Goal: Information Seeking & Learning: Learn about a topic

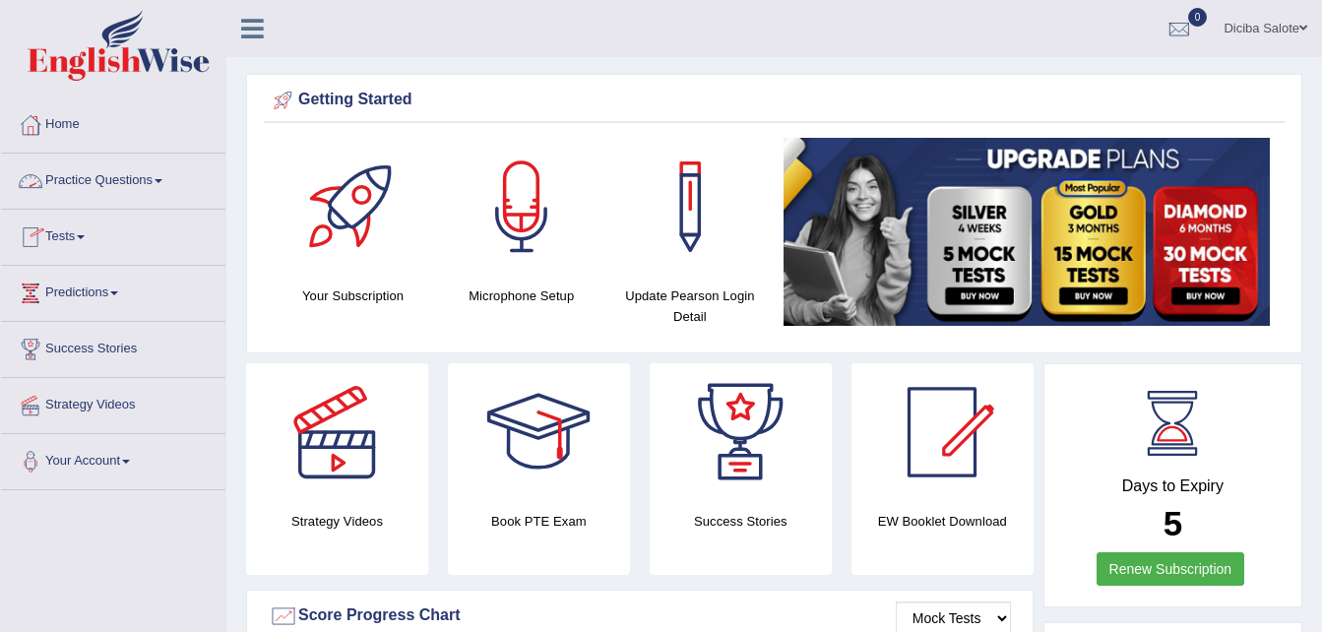
click at [159, 180] on link "Practice Questions" at bounding box center [113, 178] width 224 height 49
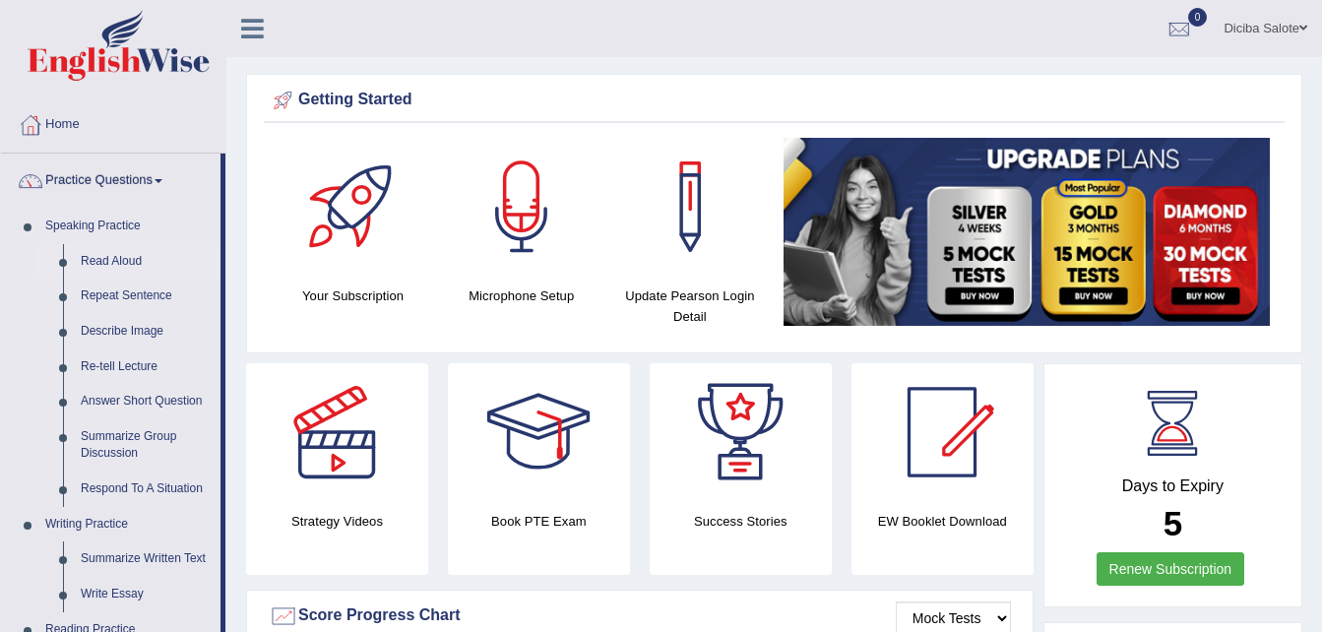
click at [101, 256] on link "Read Aloud" at bounding box center [146, 261] width 149 height 35
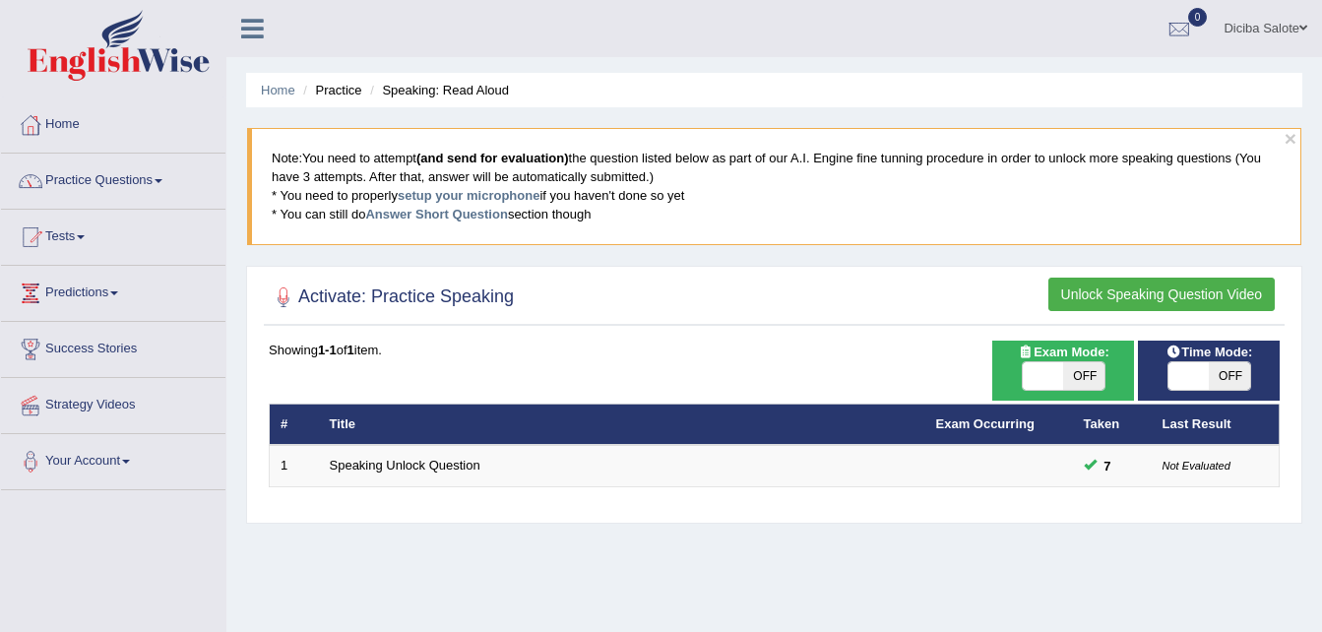
click at [162, 180] on span at bounding box center [159, 181] width 8 height 4
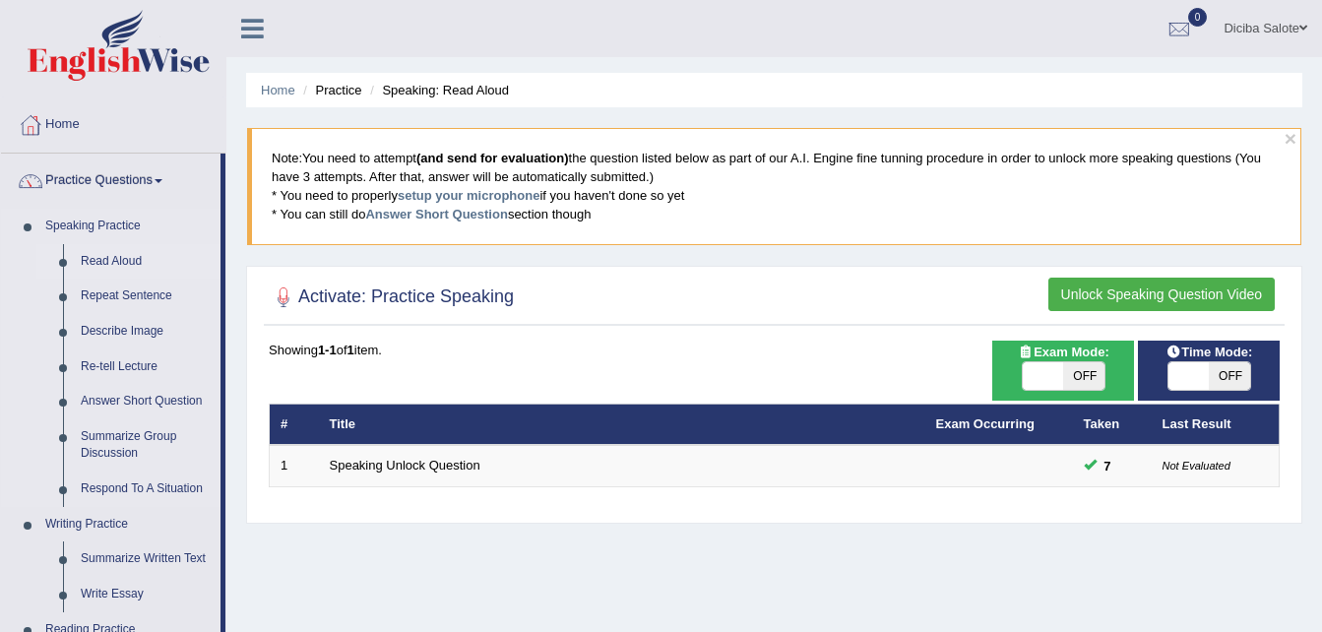
click at [134, 254] on link "Read Aloud" at bounding box center [146, 261] width 149 height 35
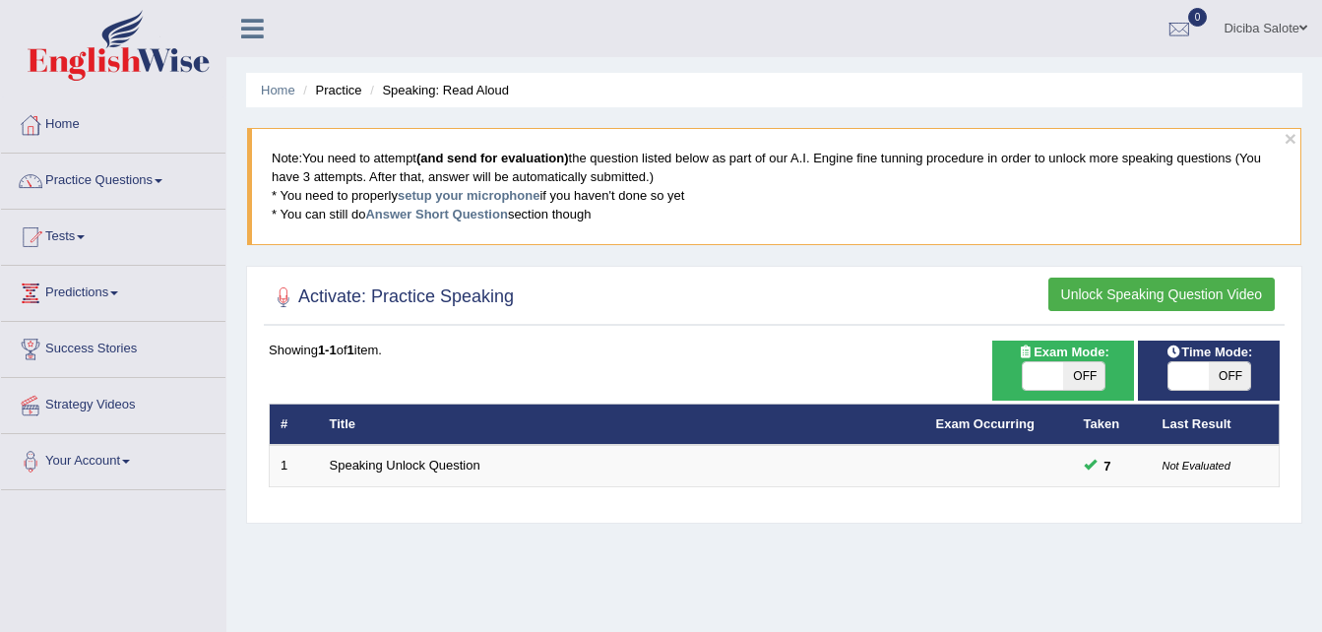
click at [1099, 370] on span "OFF" at bounding box center [1083, 376] width 41 height 28
checkbox input "true"
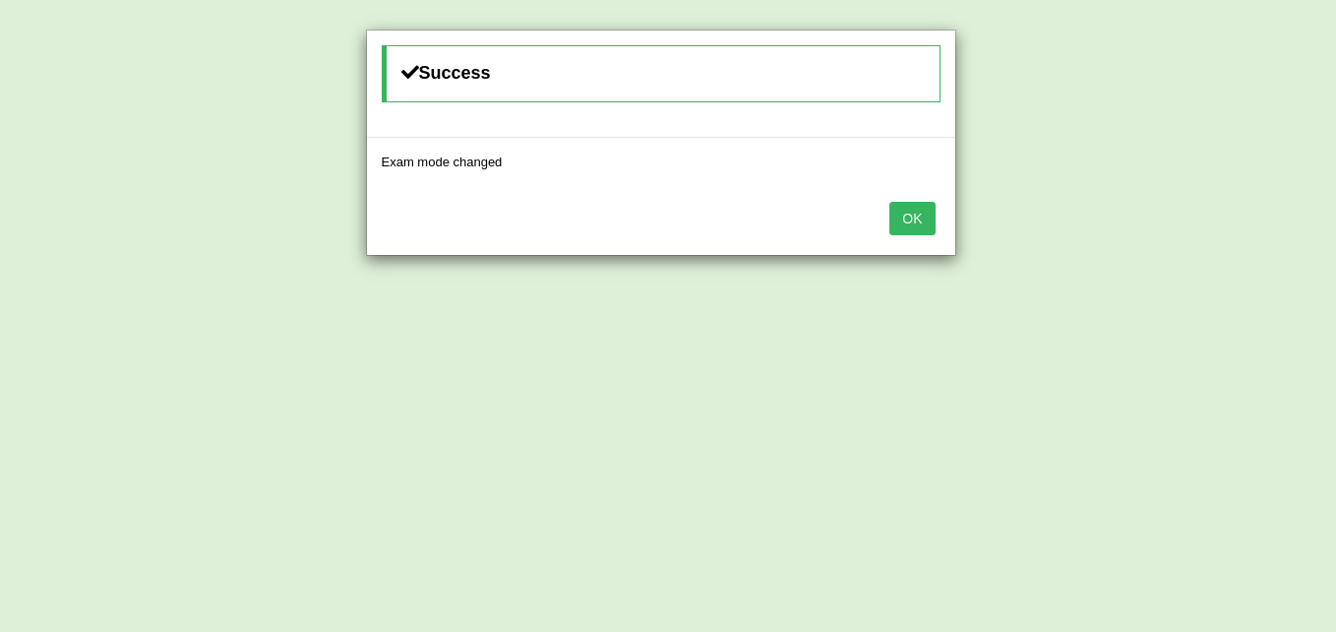
click at [914, 204] on button "OK" at bounding box center [912, 218] width 45 height 33
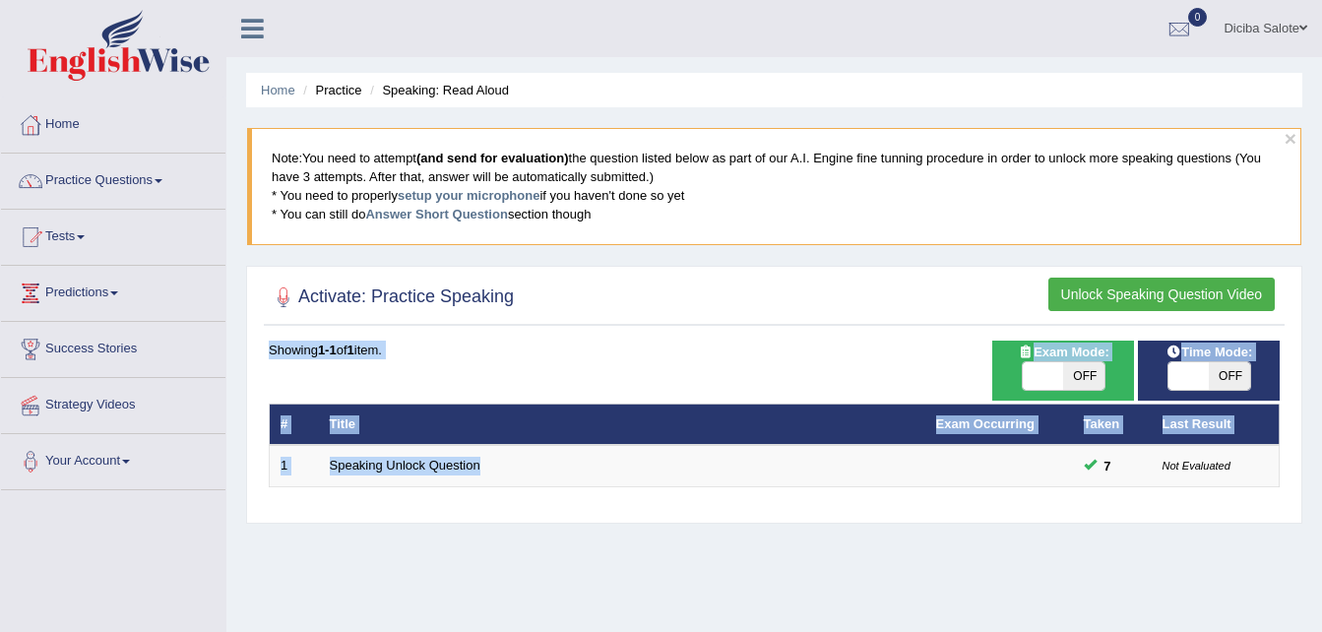
drag, startPoint x: 681, startPoint y: 514, endPoint x: 491, endPoint y: 515, distance: 189.9
click at [491, 515] on div "Activate: Practice Speaking Unlock Speaking Question Video Time Mode: ON OFF Ex…" at bounding box center [774, 395] width 1056 height 258
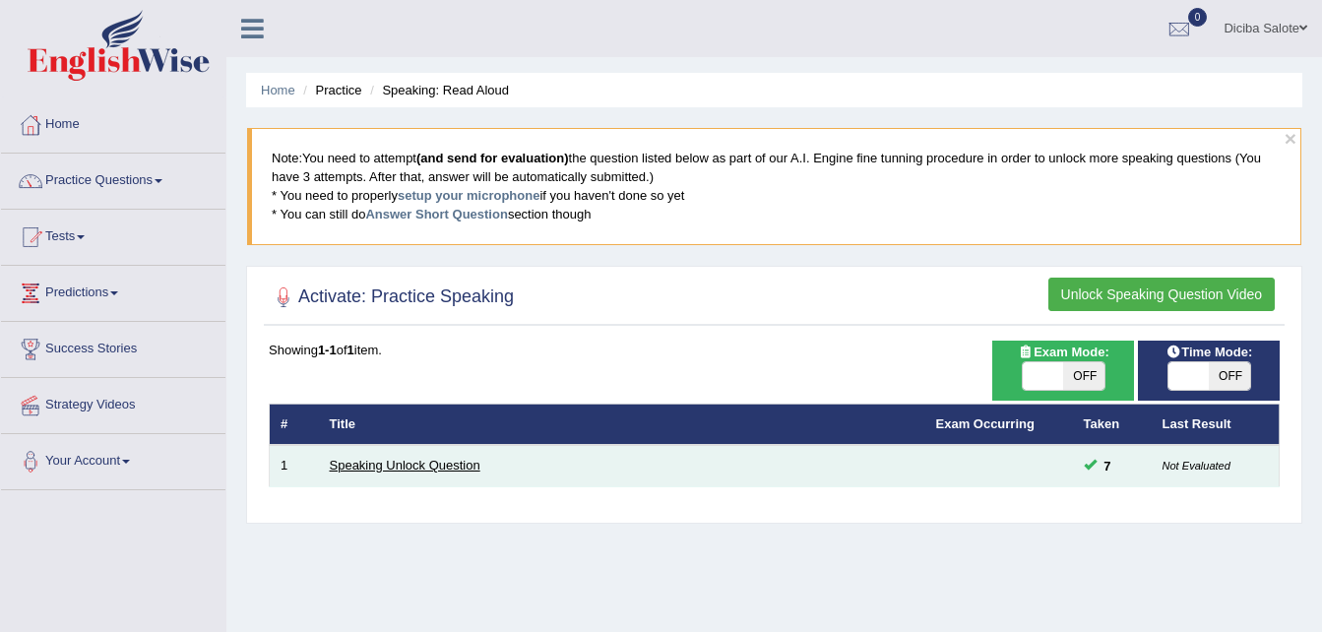
click at [403, 466] on link "Speaking Unlock Question" at bounding box center [405, 465] width 151 height 15
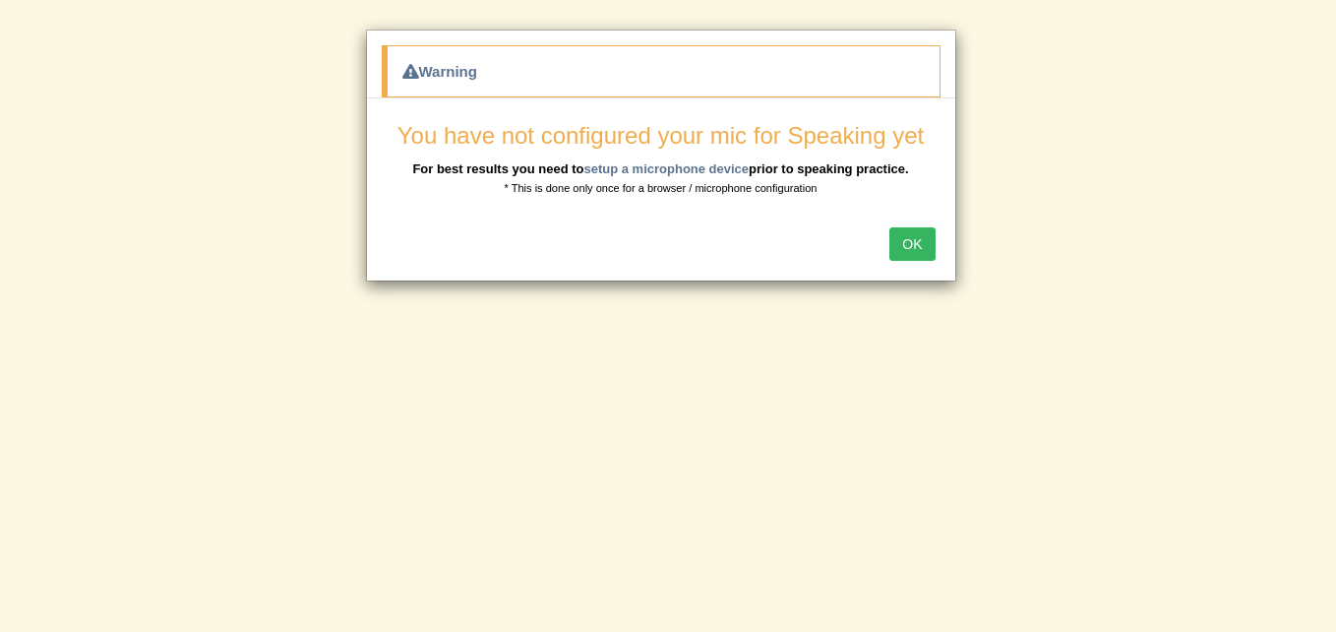
click at [915, 241] on button "OK" at bounding box center [912, 243] width 45 height 33
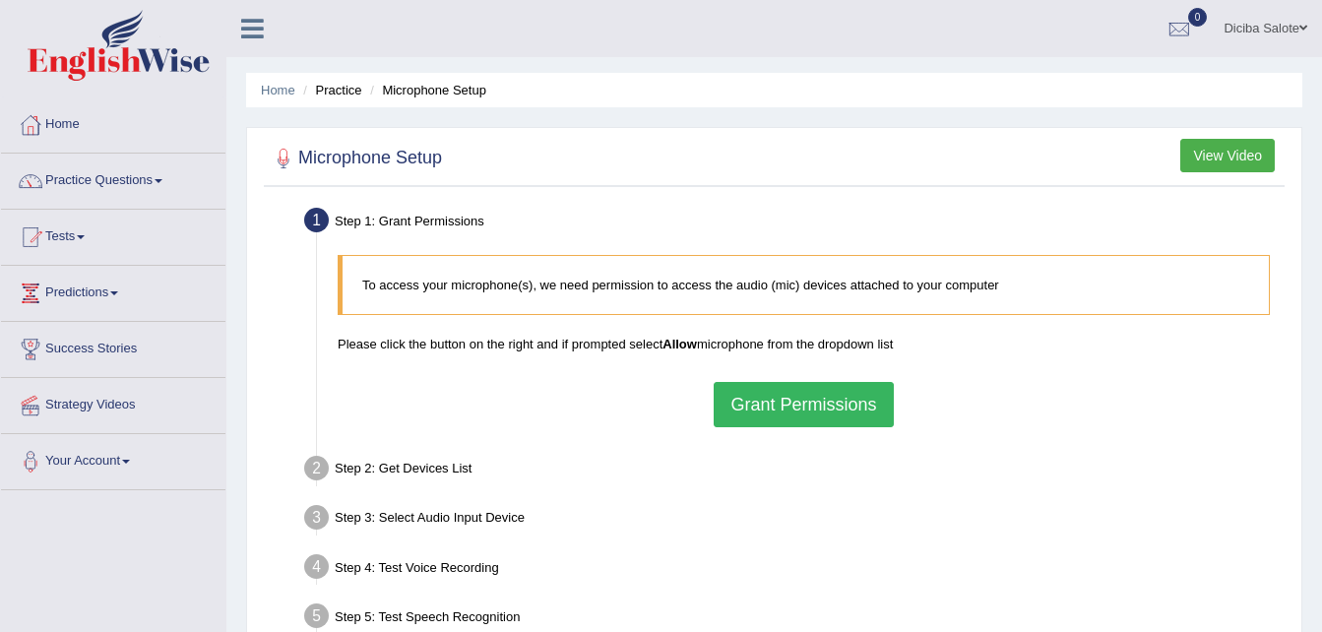
click at [860, 400] on button "Grant Permissions" at bounding box center [802, 404] width 179 height 45
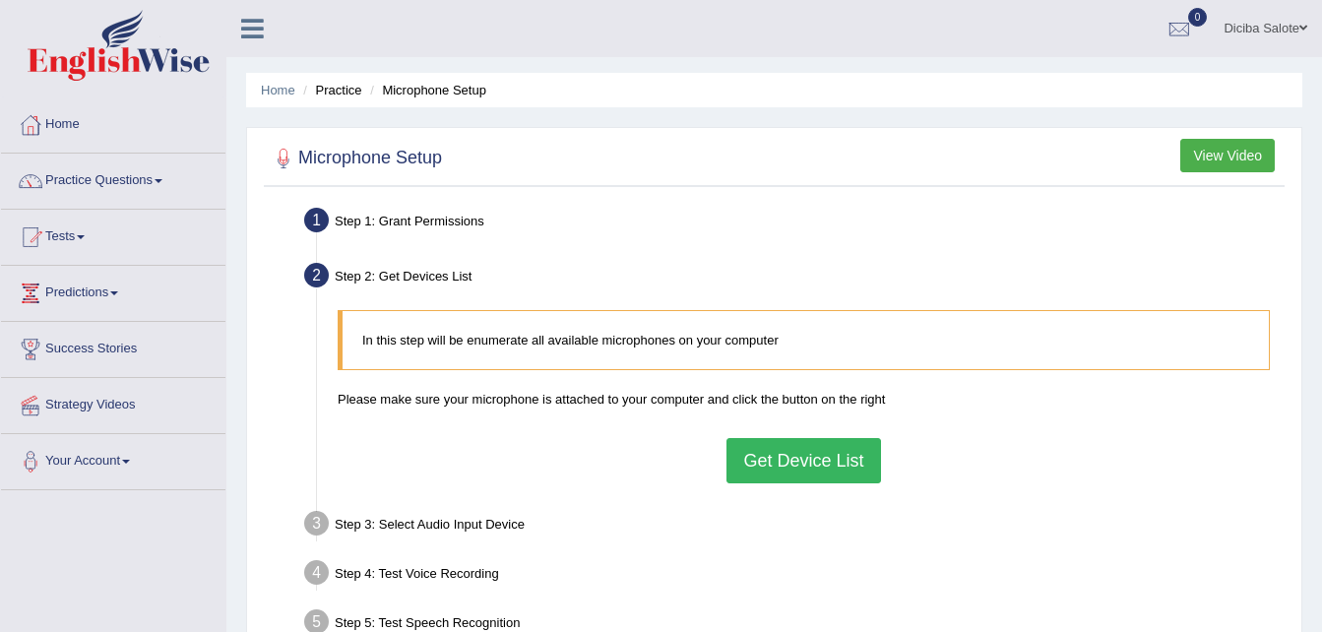
click at [825, 461] on button "Get Device List" at bounding box center [803, 460] width 154 height 45
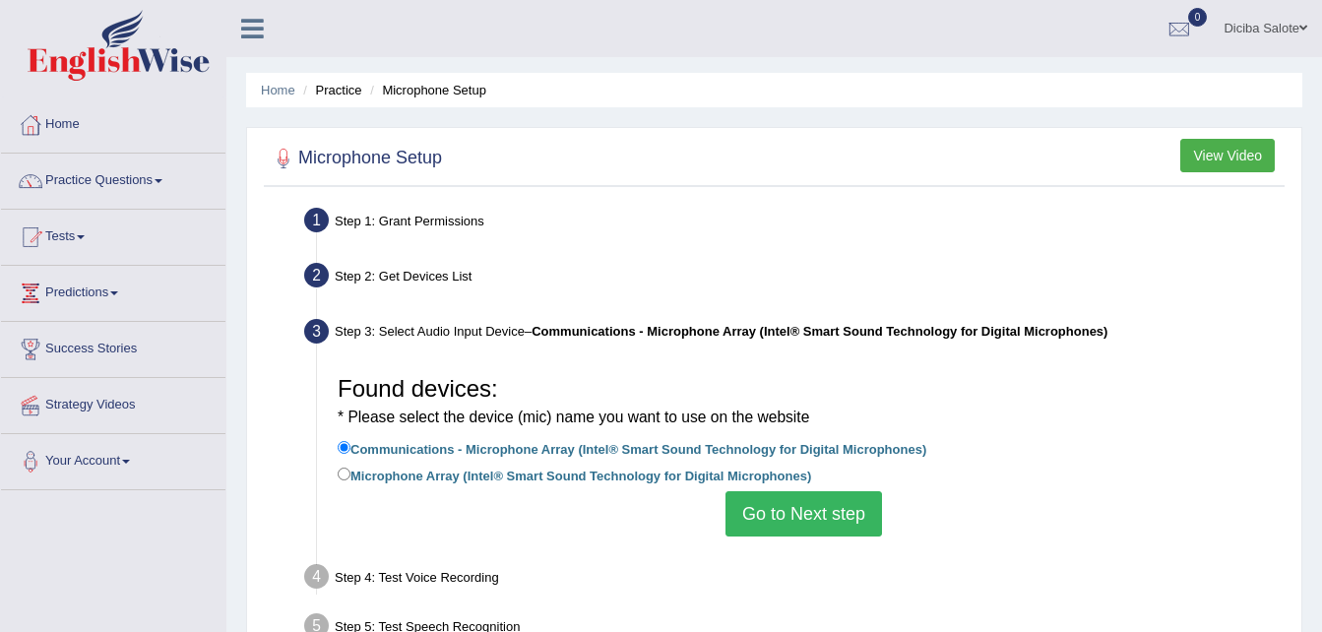
click at [819, 501] on button "Go to Next step" at bounding box center [803, 513] width 156 height 45
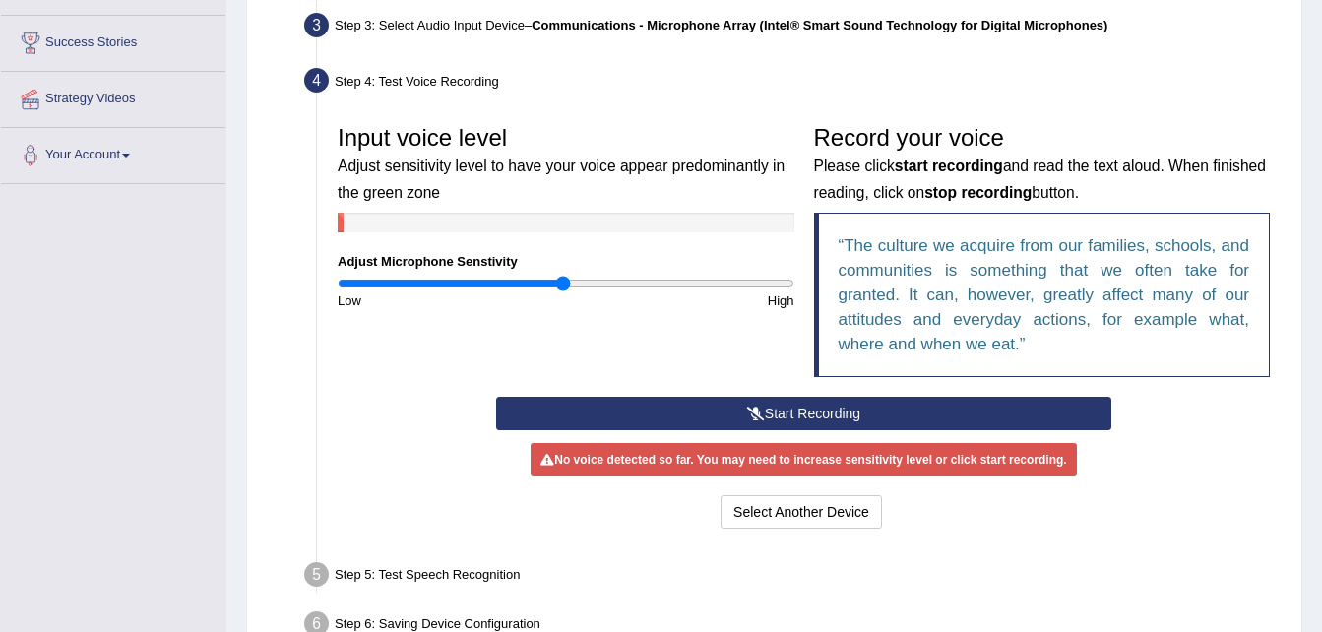
scroll to position [328, 0]
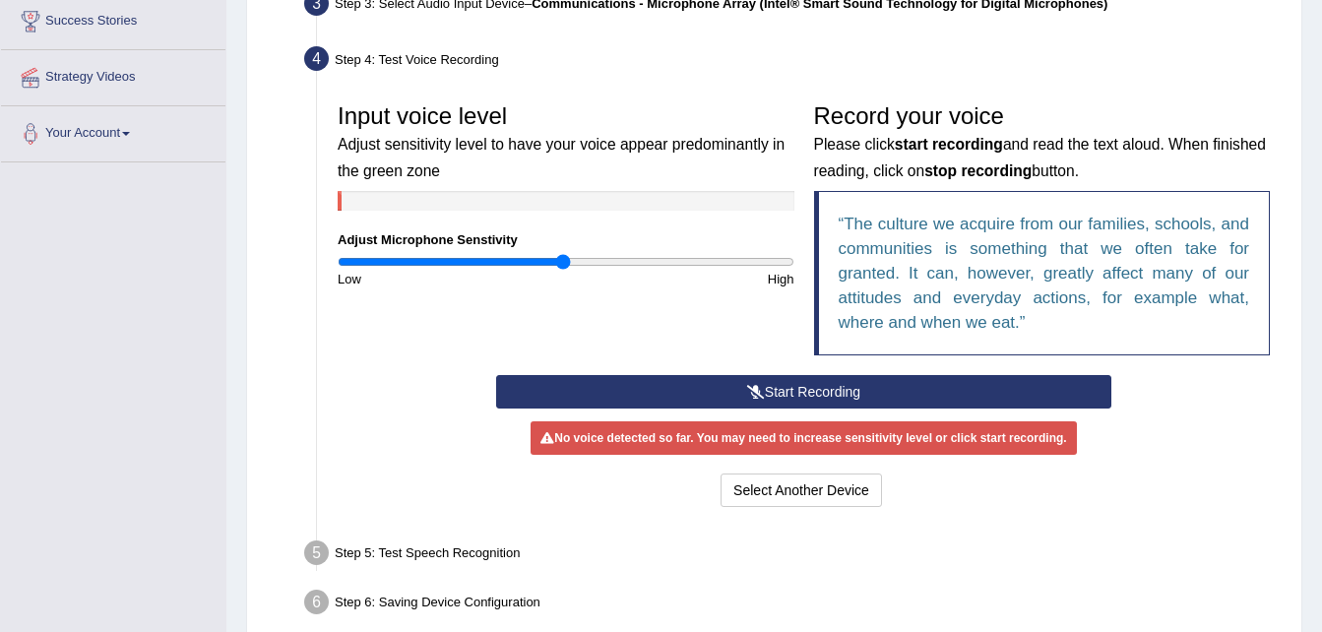
click at [768, 386] on button "Start Recording" at bounding box center [803, 391] width 615 height 33
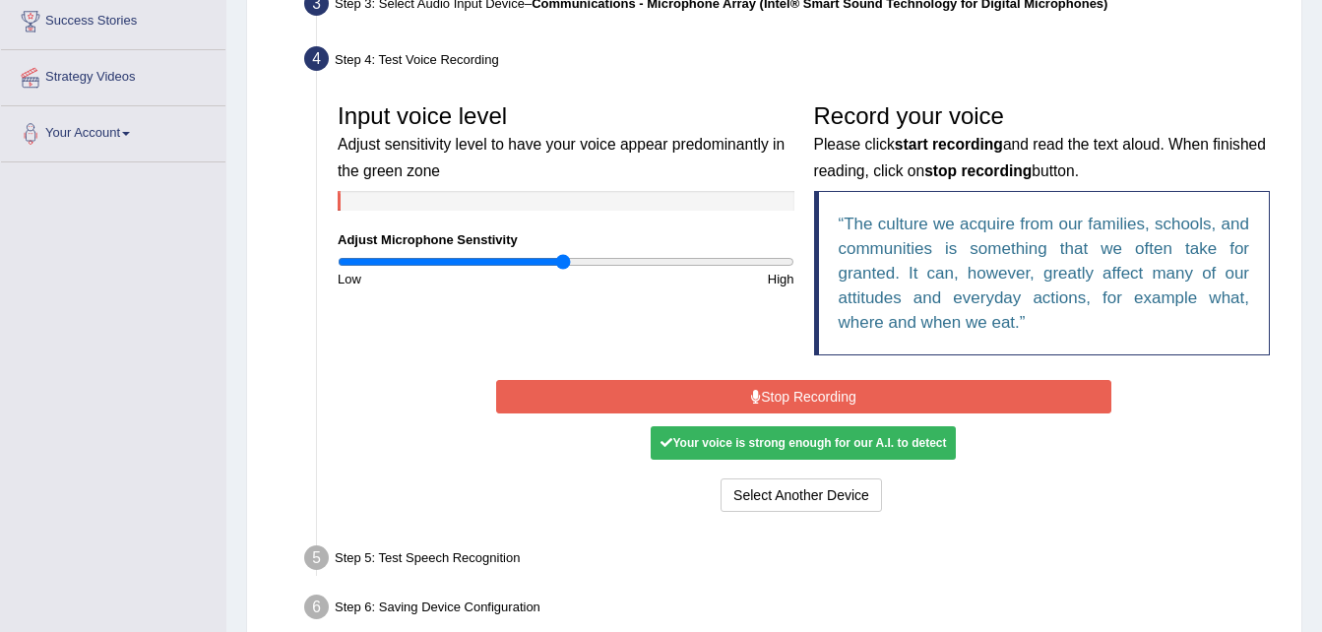
click at [768, 386] on button "Stop Recording" at bounding box center [803, 396] width 615 height 33
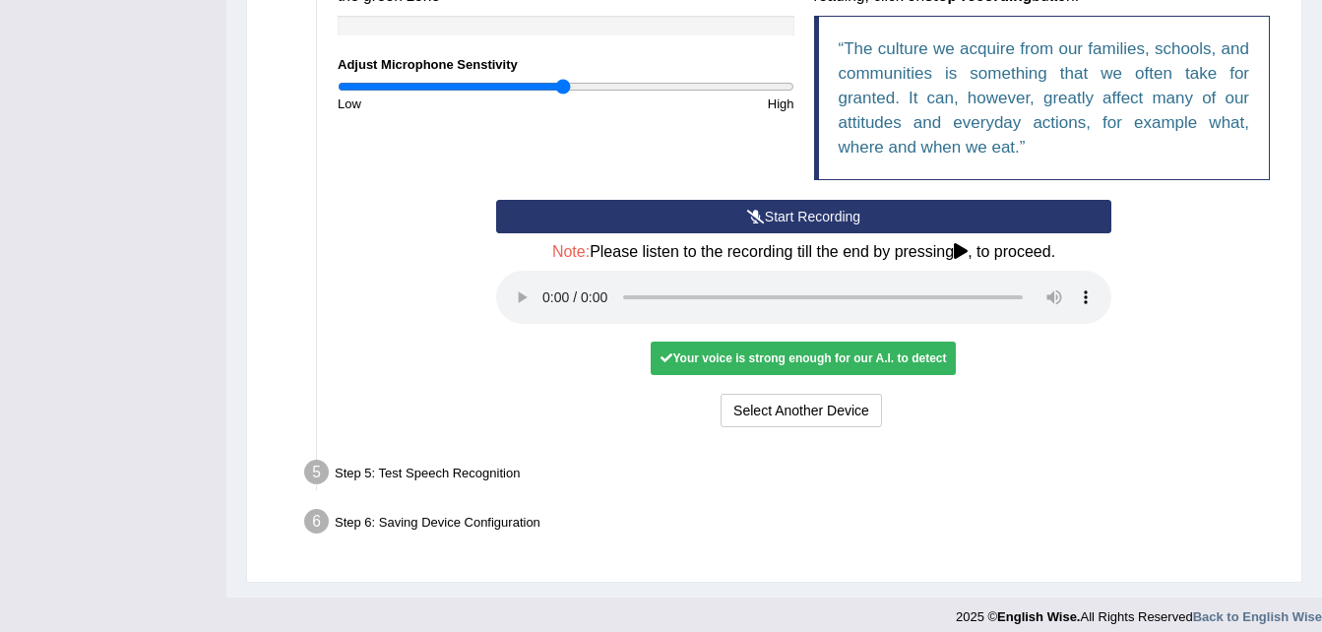
scroll to position [518, 0]
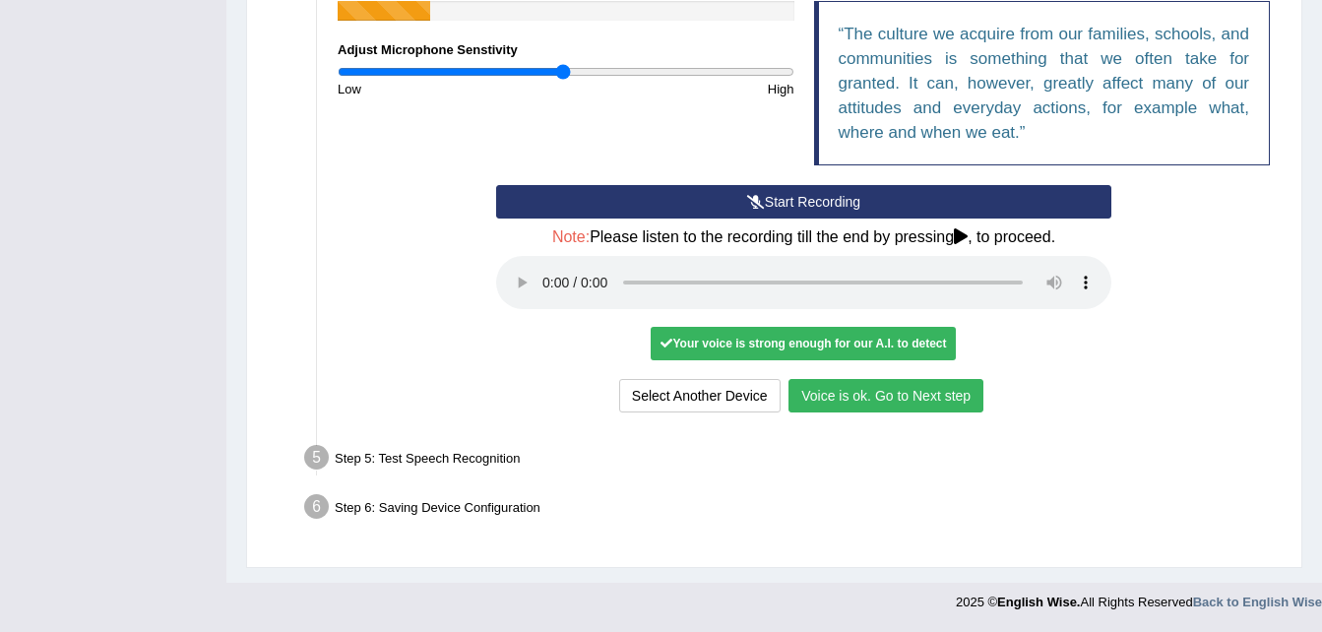
click at [1307, 618] on footer "2025 © English Wise. All Rights Reserved Back to English Wise" at bounding box center [661, 607] width 1322 height 49
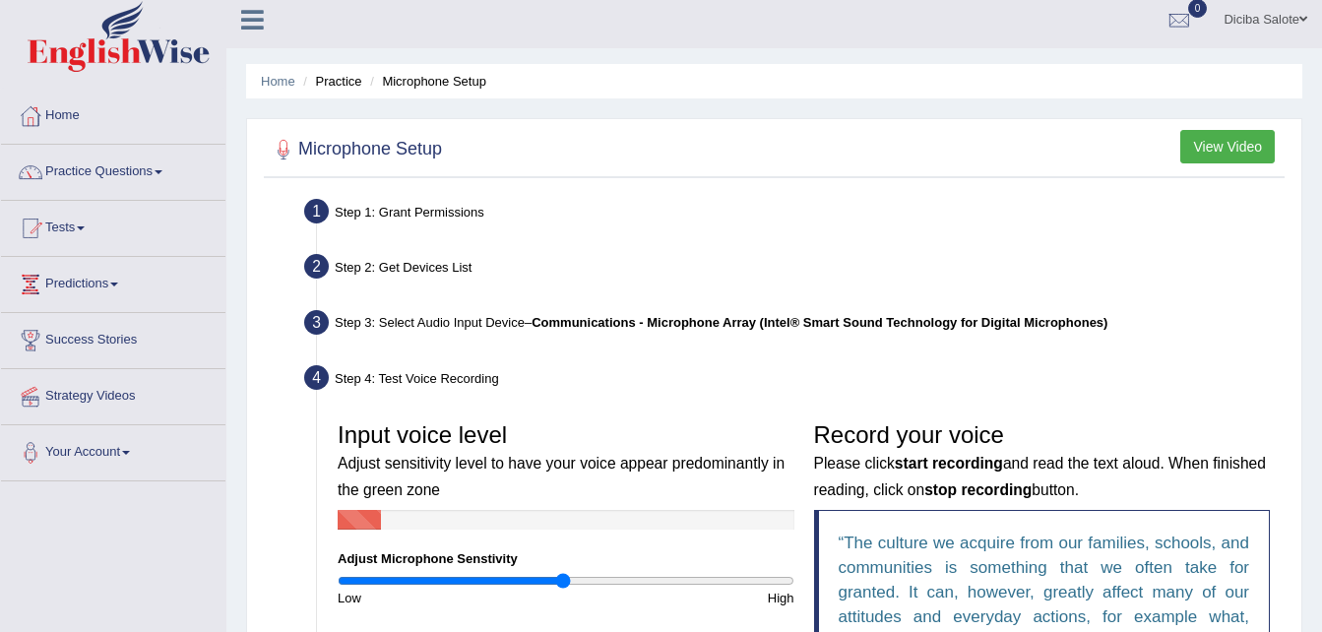
scroll to position [0, 0]
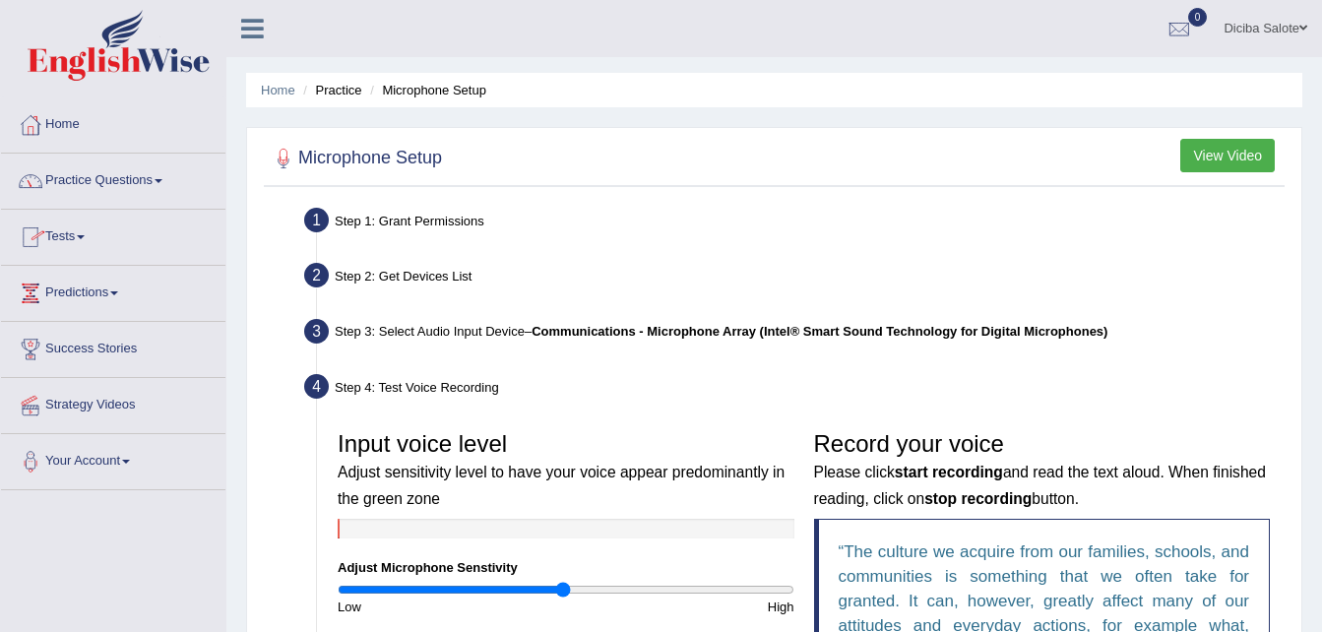
click at [162, 178] on link "Practice Questions" at bounding box center [113, 178] width 224 height 49
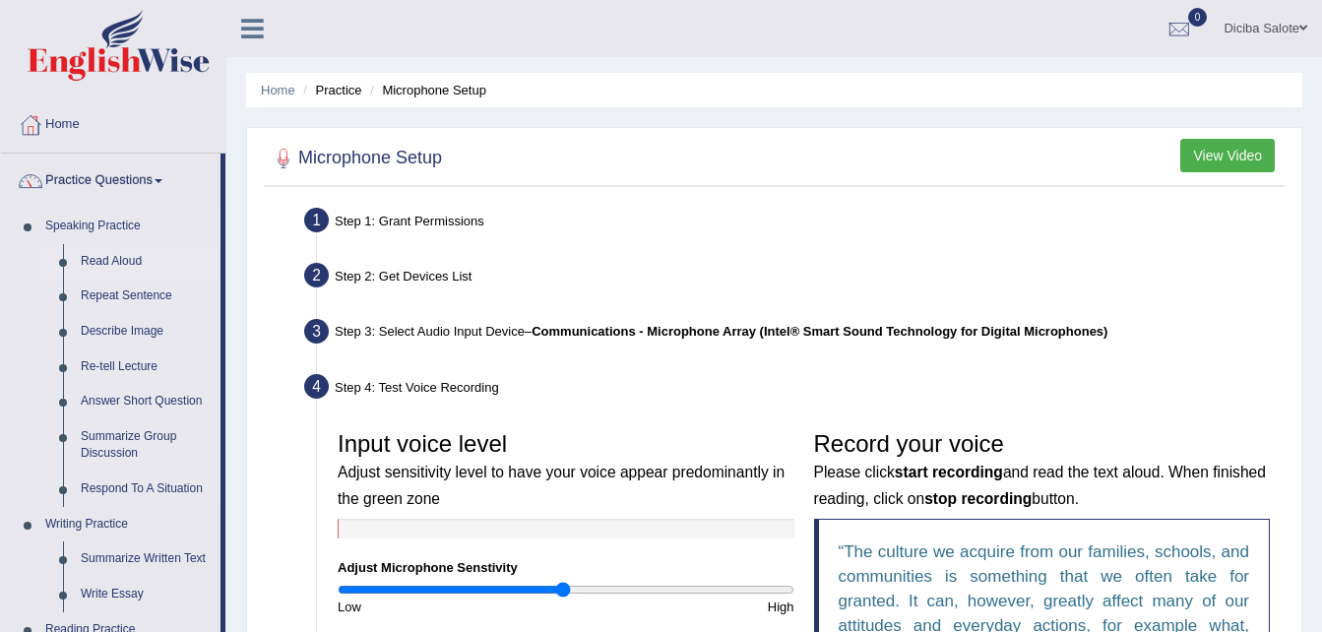
click at [126, 260] on link "Read Aloud" at bounding box center [146, 261] width 149 height 35
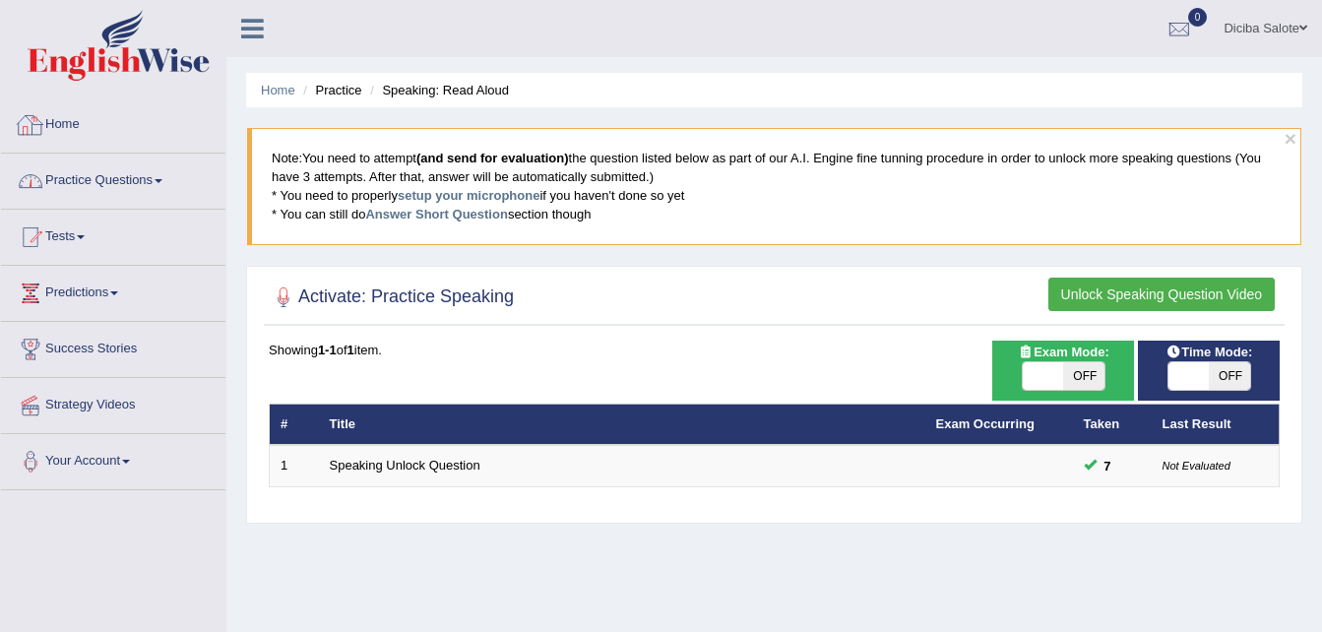
click at [61, 129] on link "Home" at bounding box center [113, 121] width 224 height 49
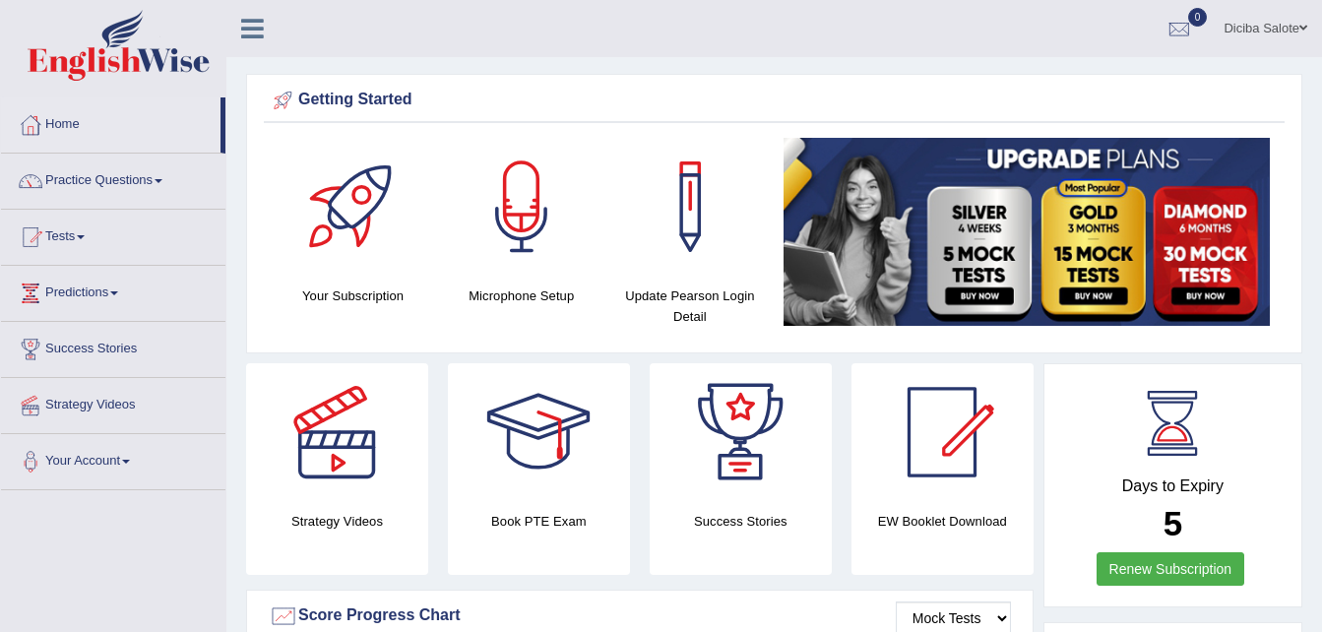
click at [357, 226] on div at bounding box center [353, 207] width 138 height 138
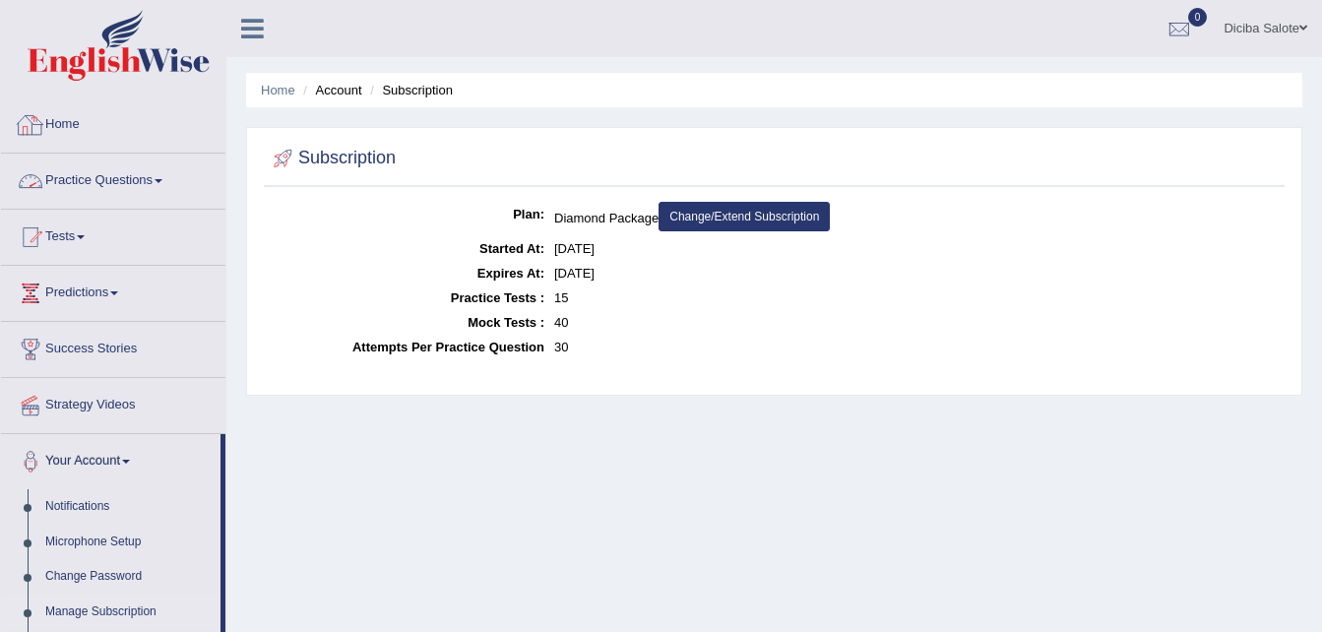
click at [154, 140] on link "Home" at bounding box center [113, 121] width 224 height 49
click at [154, 140] on link "Home" at bounding box center [110, 121] width 219 height 49
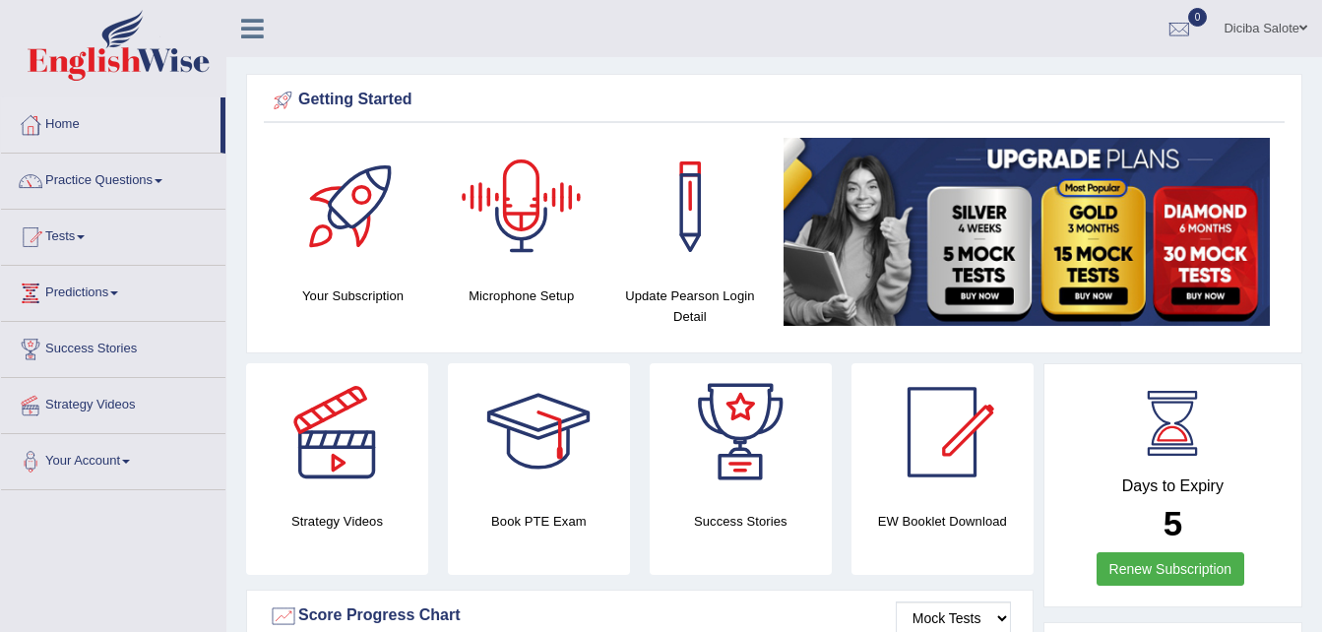
click at [522, 231] on div at bounding box center [522, 207] width 138 height 138
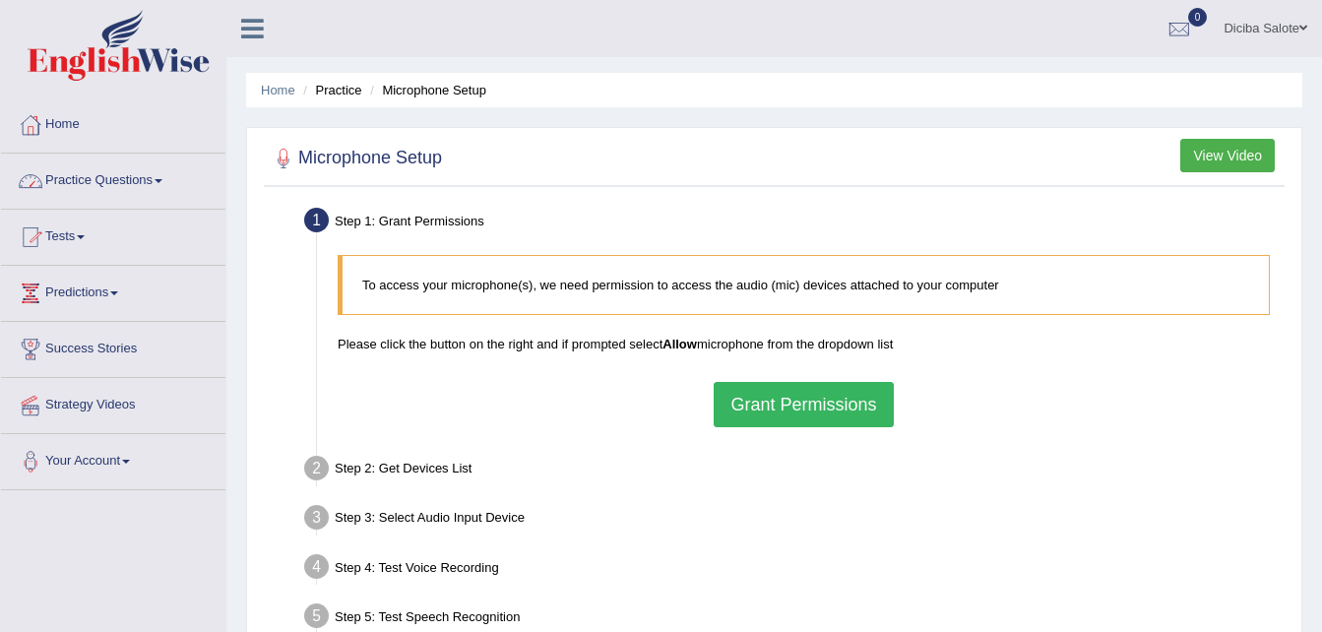
click at [162, 171] on link "Practice Questions" at bounding box center [113, 178] width 224 height 49
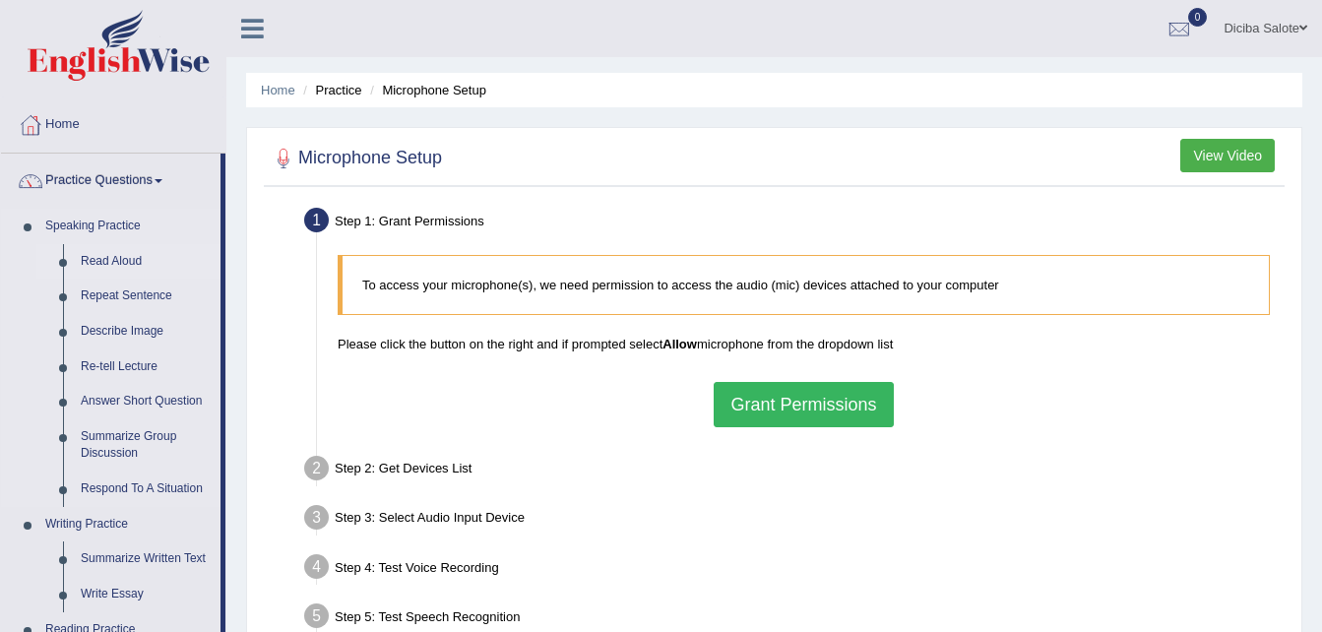
click at [137, 256] on link "Read Aloud" at bounding box center [146, 261] width 149 height 35
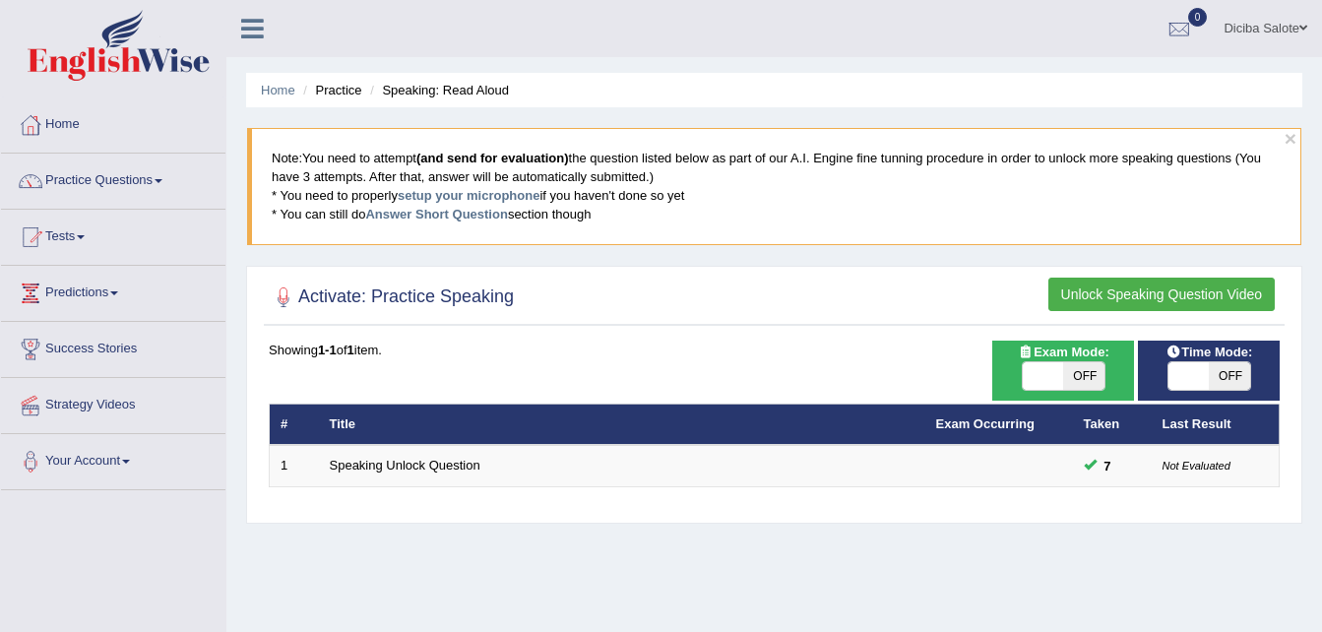
click at [1113, 296] on button "Unlock Speaking Question Video" at bounding box center [1161, 294] width 226 height 33
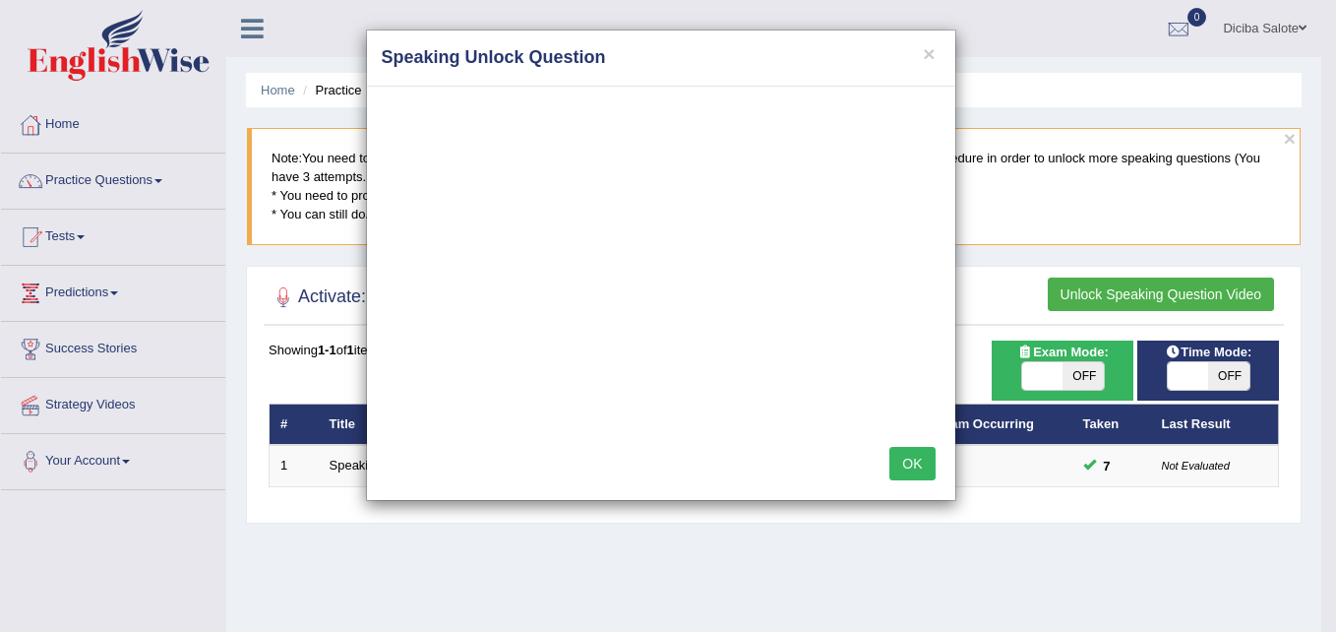
click at [1082, 367] on div "× Speaking Unlock Question OK" at bounding box center [668, 316] width 1336 height 632
drag, startPoint x: 1082, startPoint y: 377, endPoint x: 912, endPoint y: 453, distance: 185.5
click at [912, 453] on div "× Speaking Unlock Question OK" at bounding box center [668, 316] width 1336 height 632
click at [912, 453] on button "OK" at bounding box center [912, 463] width 45 height 33
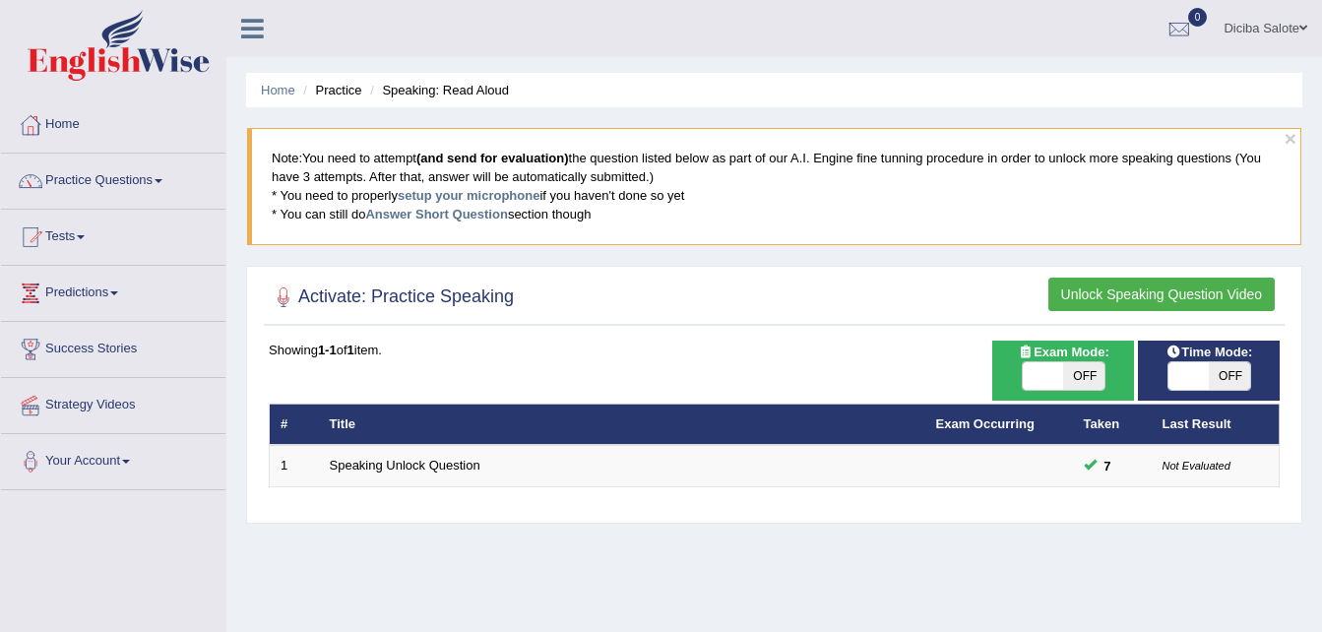
click at [1082, 369] on span "OFF" at bounding box center [1083, 376] width 41 height 28
checkbox input "true"
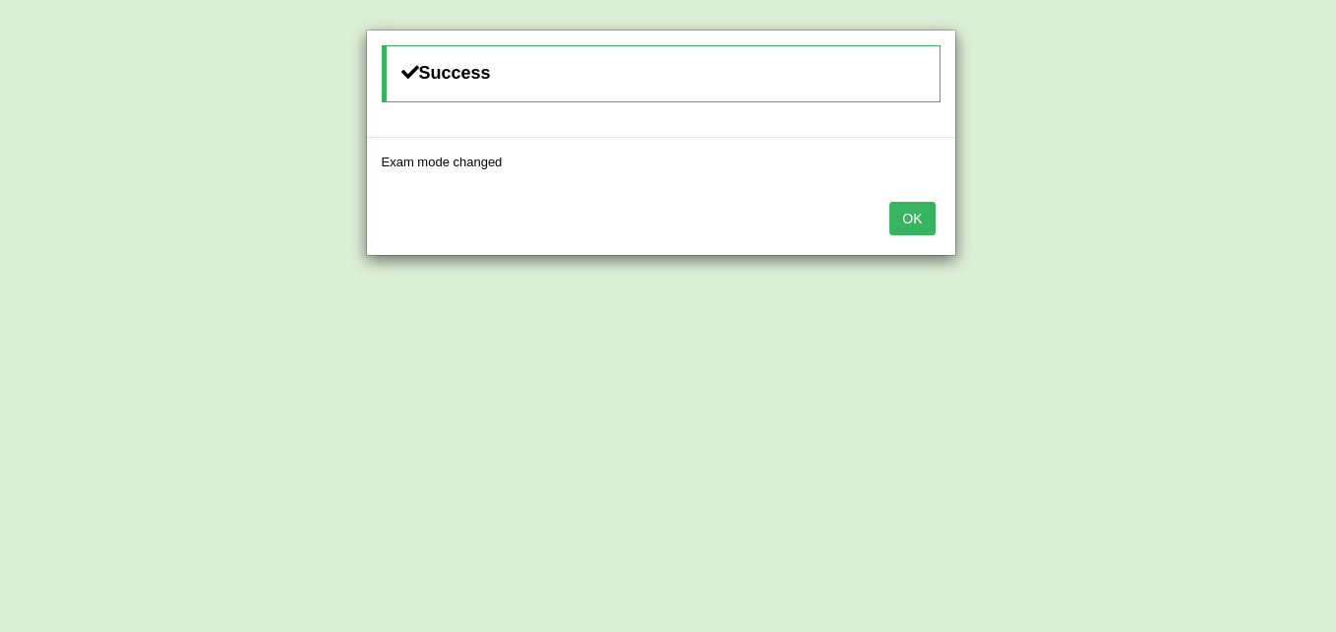
click at [913, 217] on button "OK" at bounding box center [912, 218] width 45 height 33
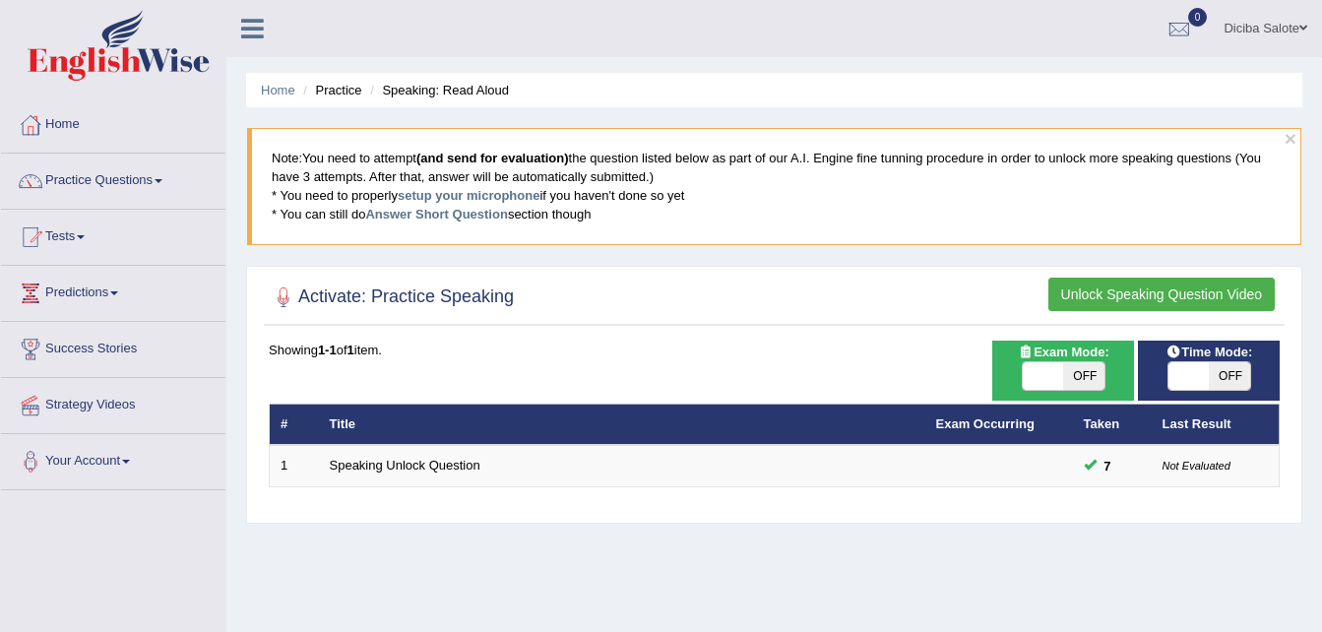
click at [1076, 289] on button "Unlock Speaking Question Video" at bounding box center [1161, 294] width 226 height 33
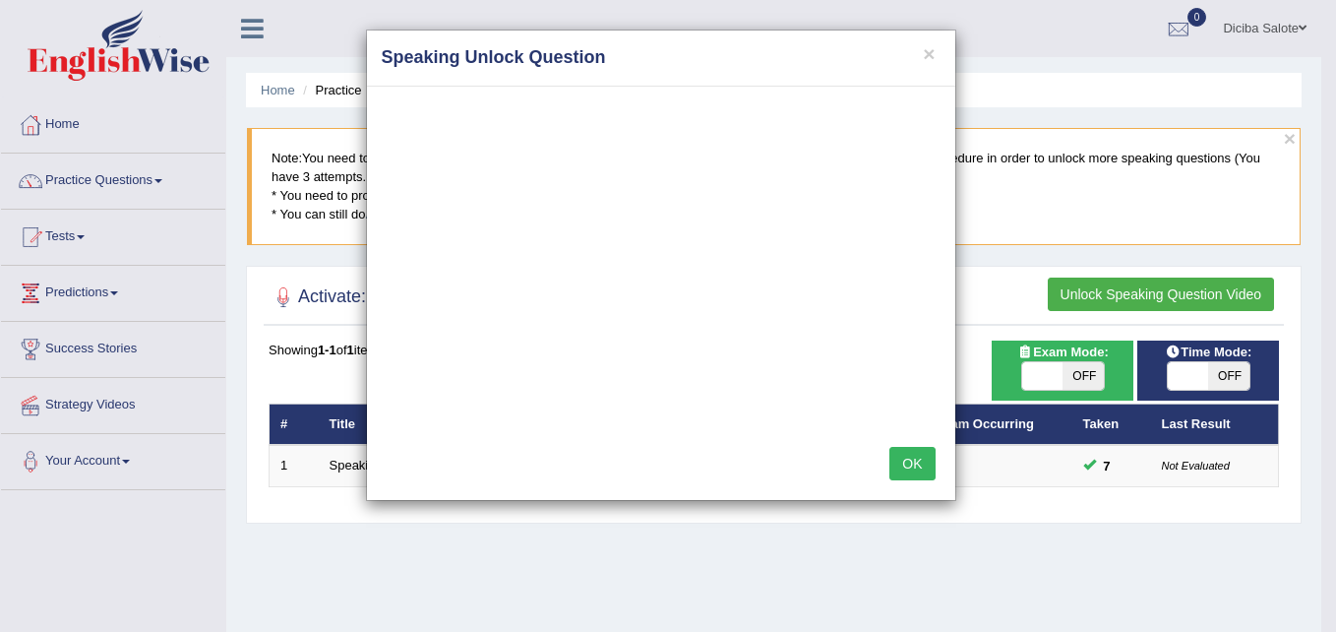
click at [907, 466] on button "OK" at bounding box center [912, 463] width 45 height 33
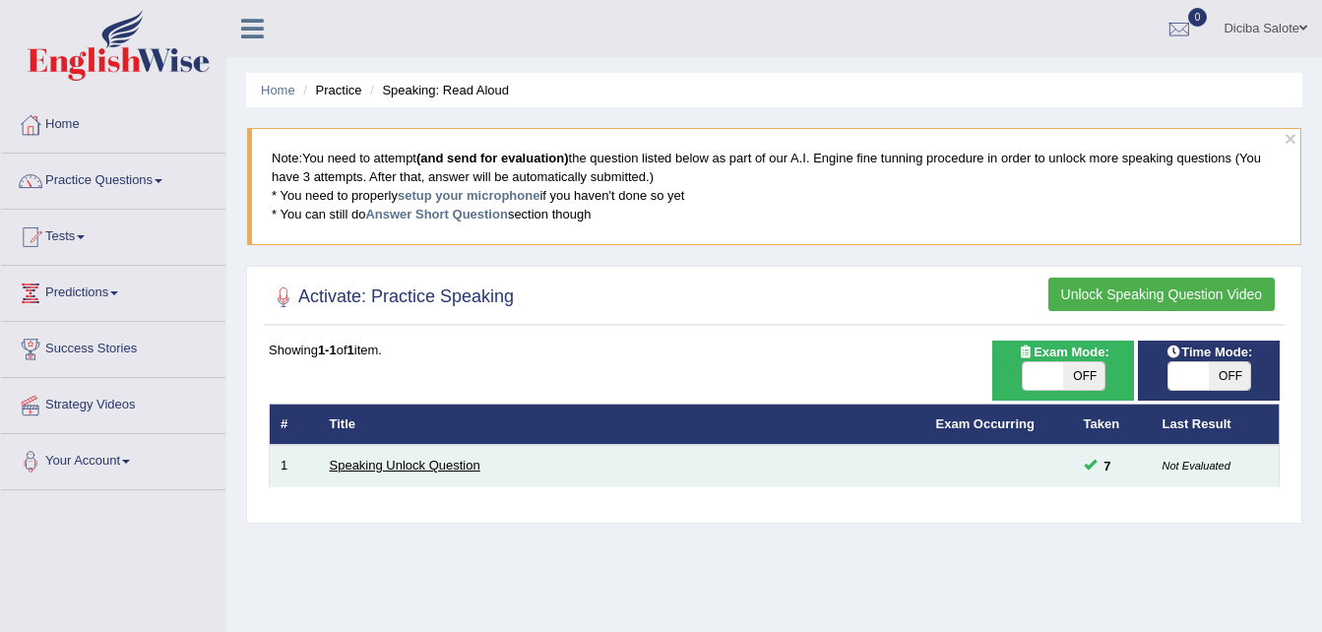
click at [418, 464] on link "Speaking Unlock Question" at bounding box center [405, 465] width 151 height 15
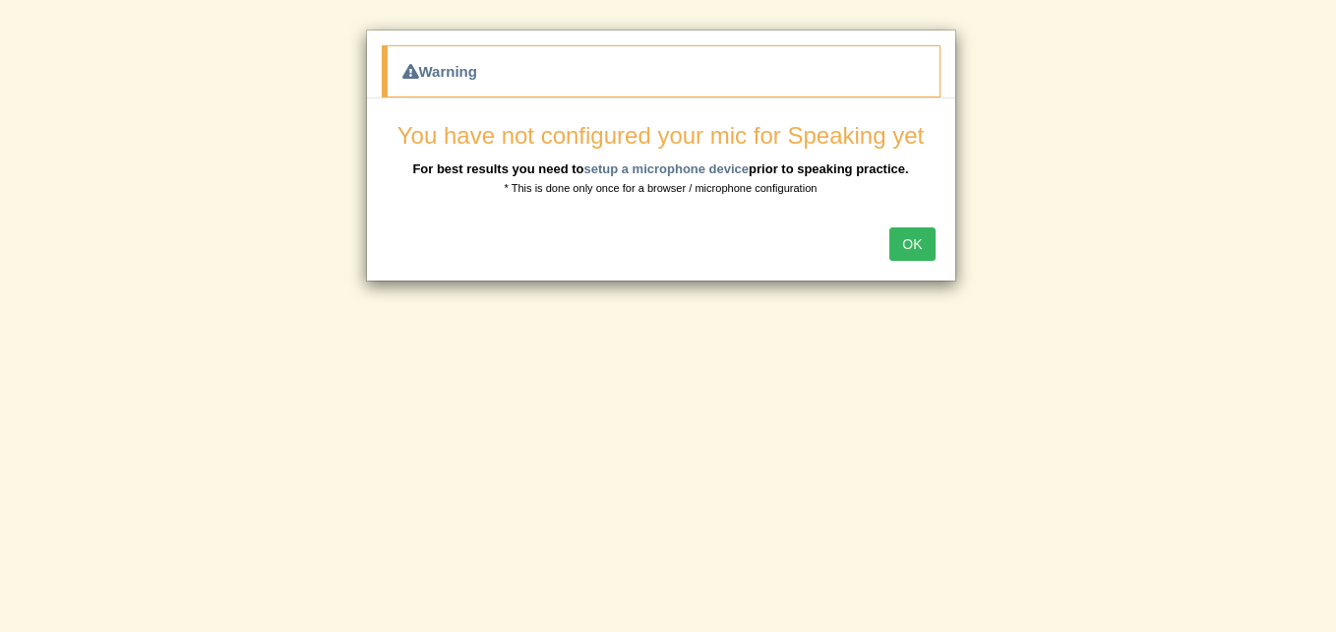
click at [910, 241] on button "OK" at bounding box center [912, 243] width 45 height 33
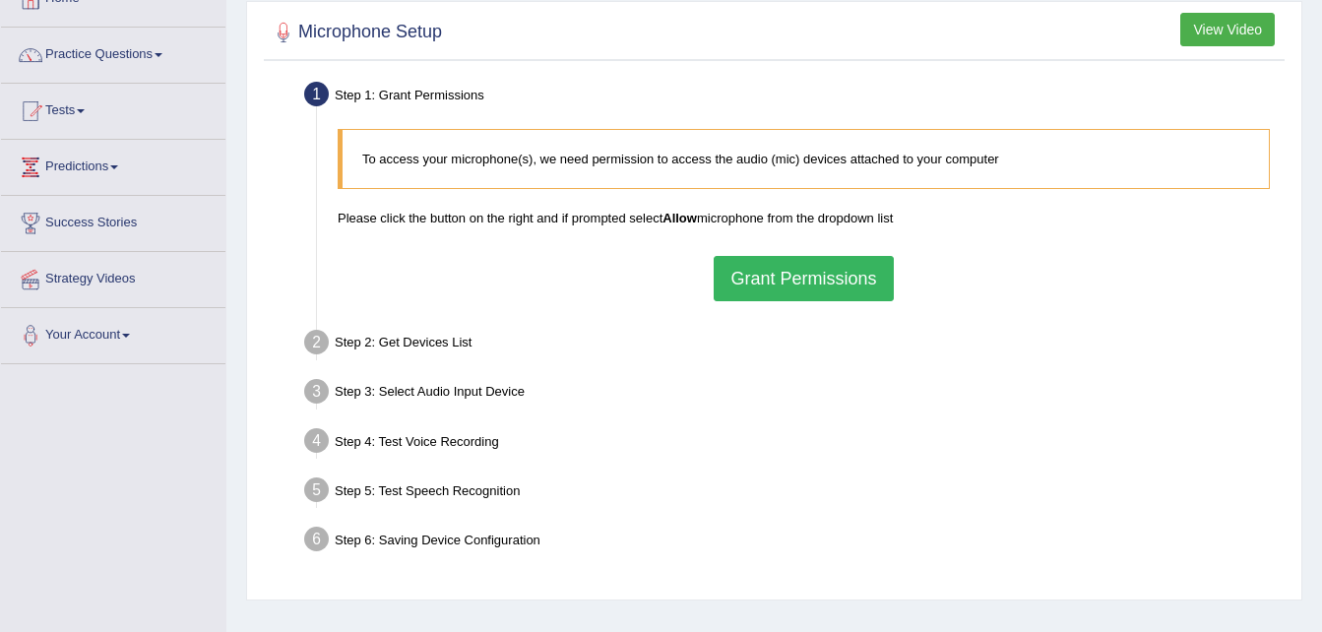
scroll to position [87, 0]
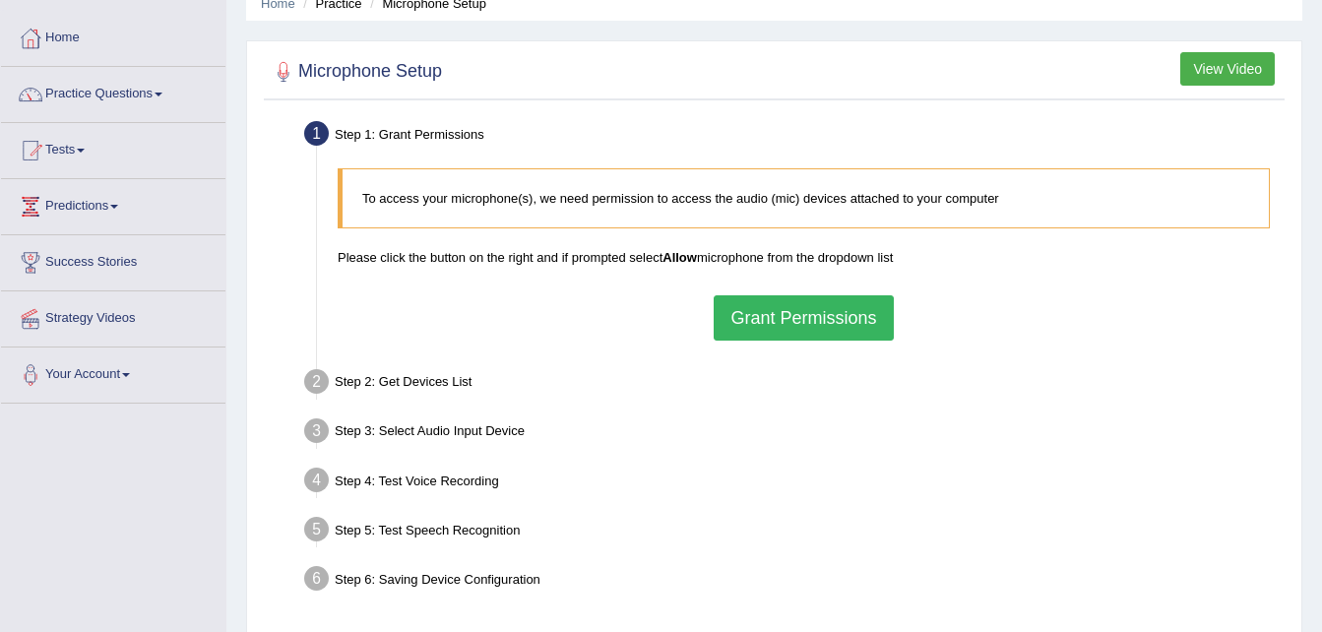
click at [827, 312] on button "Grant Permissions" at bounding box center [802, 317] width 179 height 45
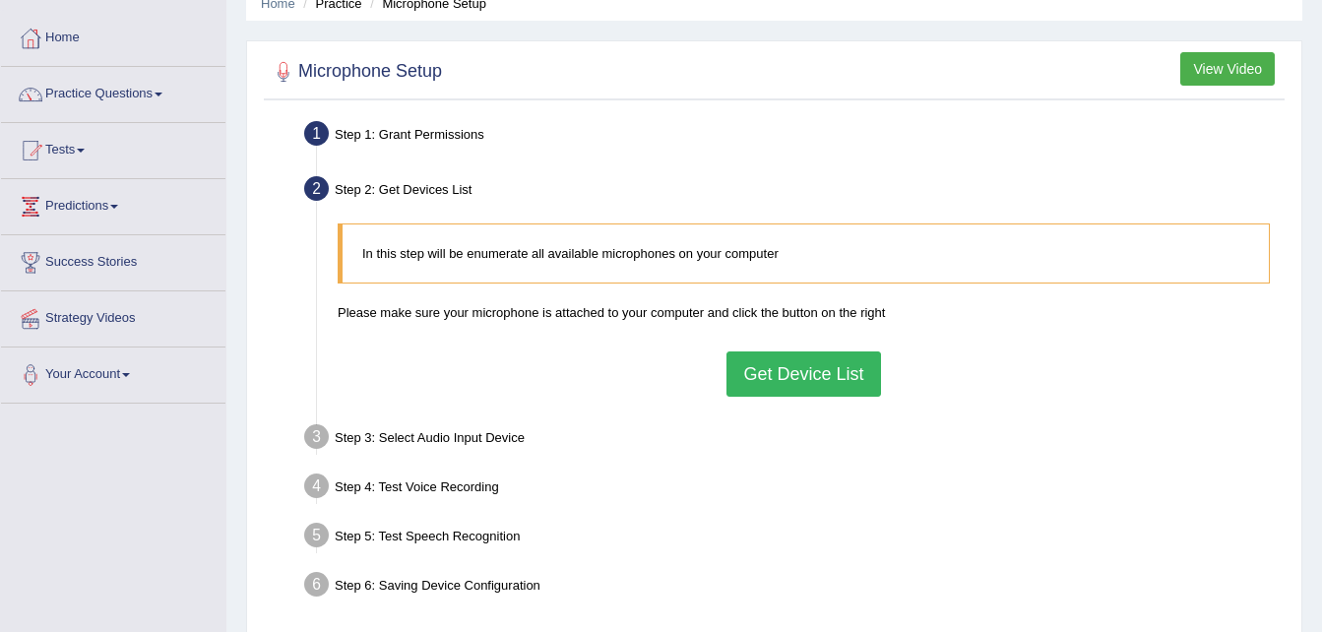
click at [770, 384] on button "Get Device List" at bounding box center [803, 373] width 154 height 45
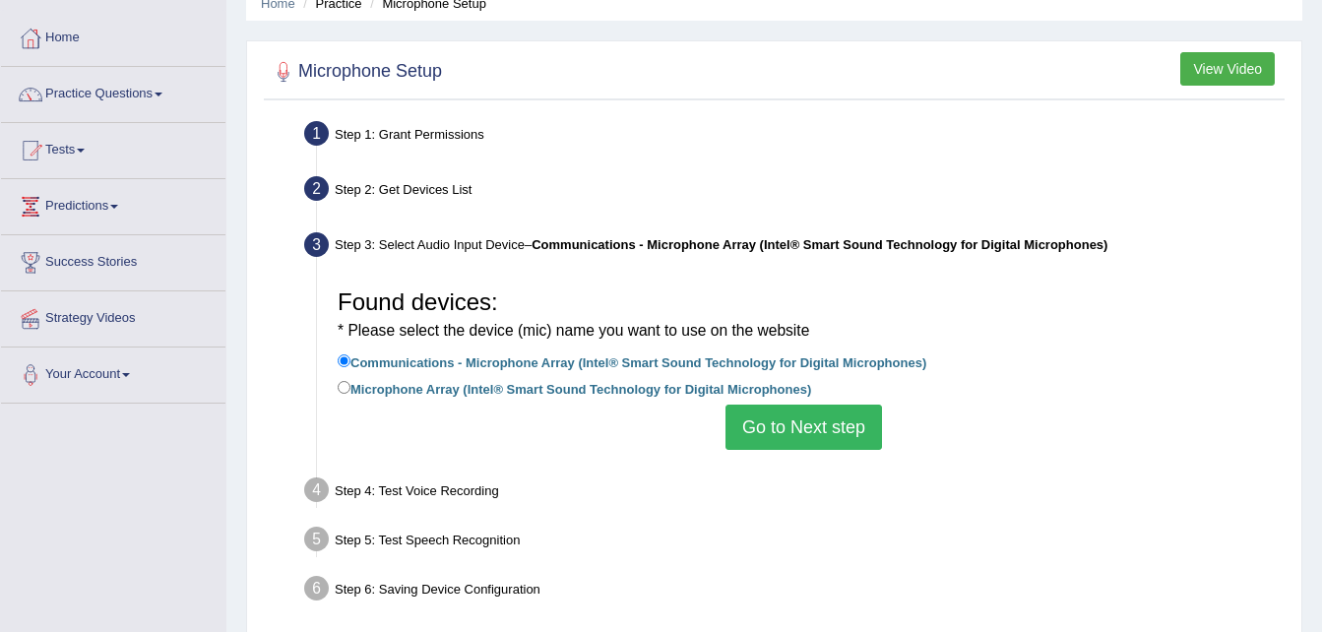
click at [779, 426] on button "Go to Next step" at bounding box center [803, 426] width 156 height 45
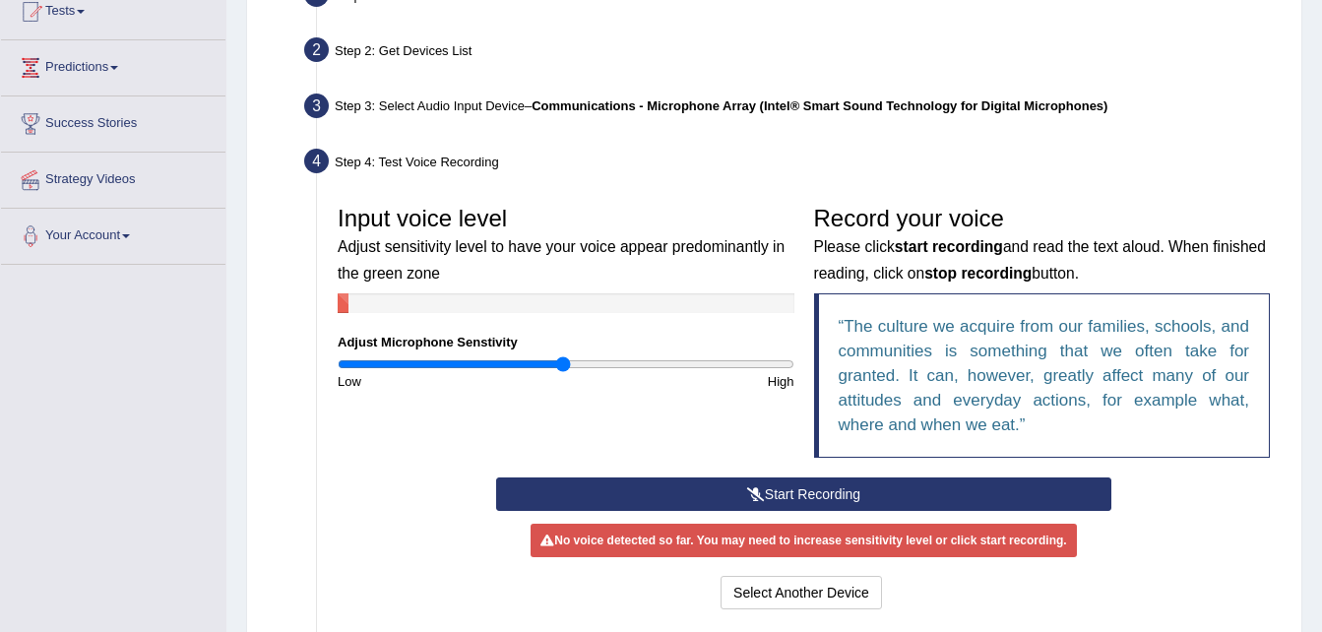
scroll to position [244, 0]
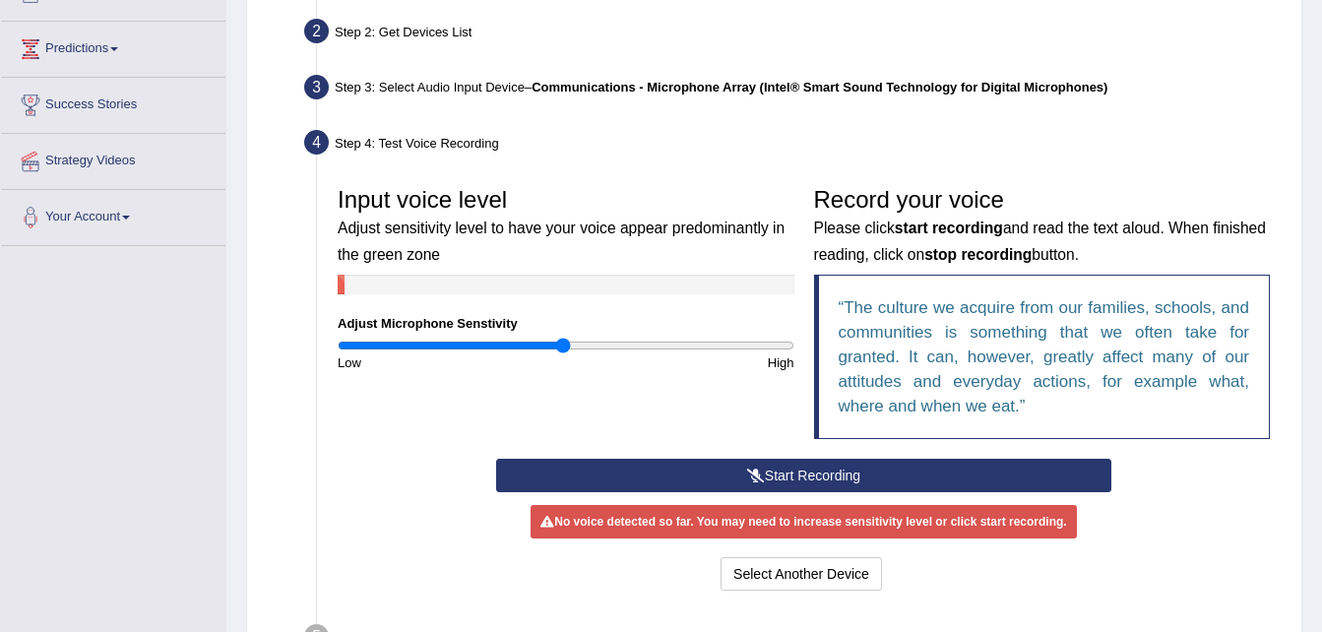
click at [794, 470] on button "Start Recording" at bounding box center [803, 475] width 615 height 33
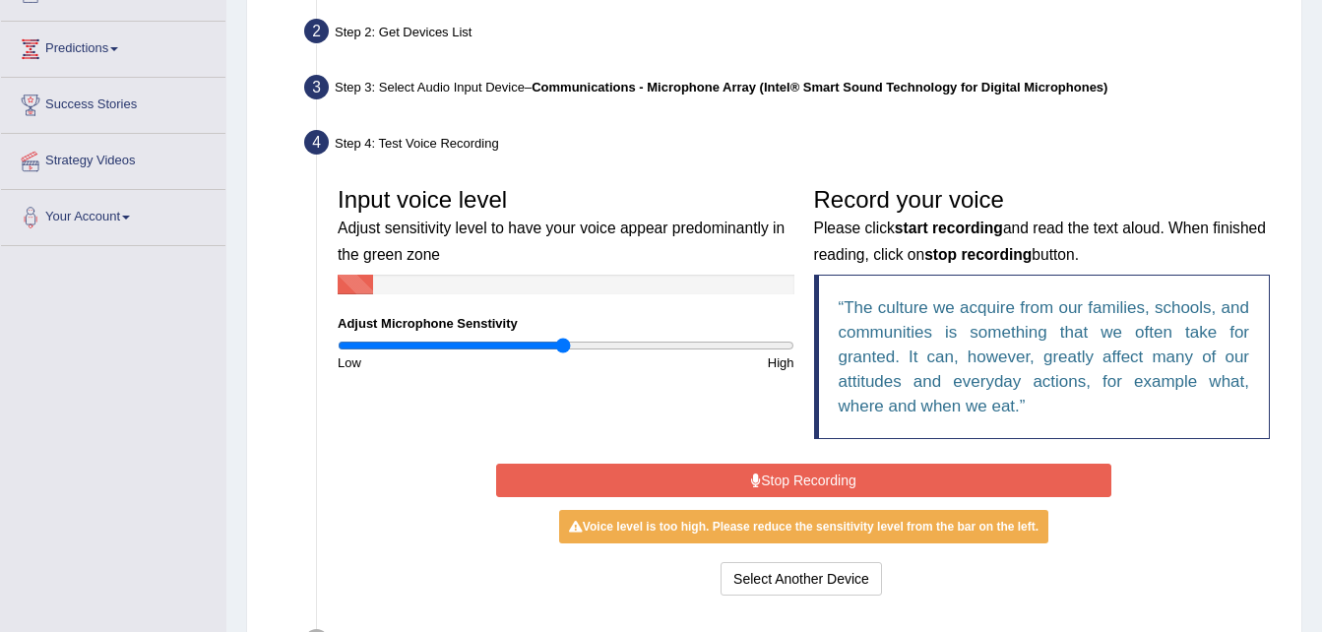
click at [794, 472] on button "Stop Recording" at bounding box center [803, 480] width 615 height 33
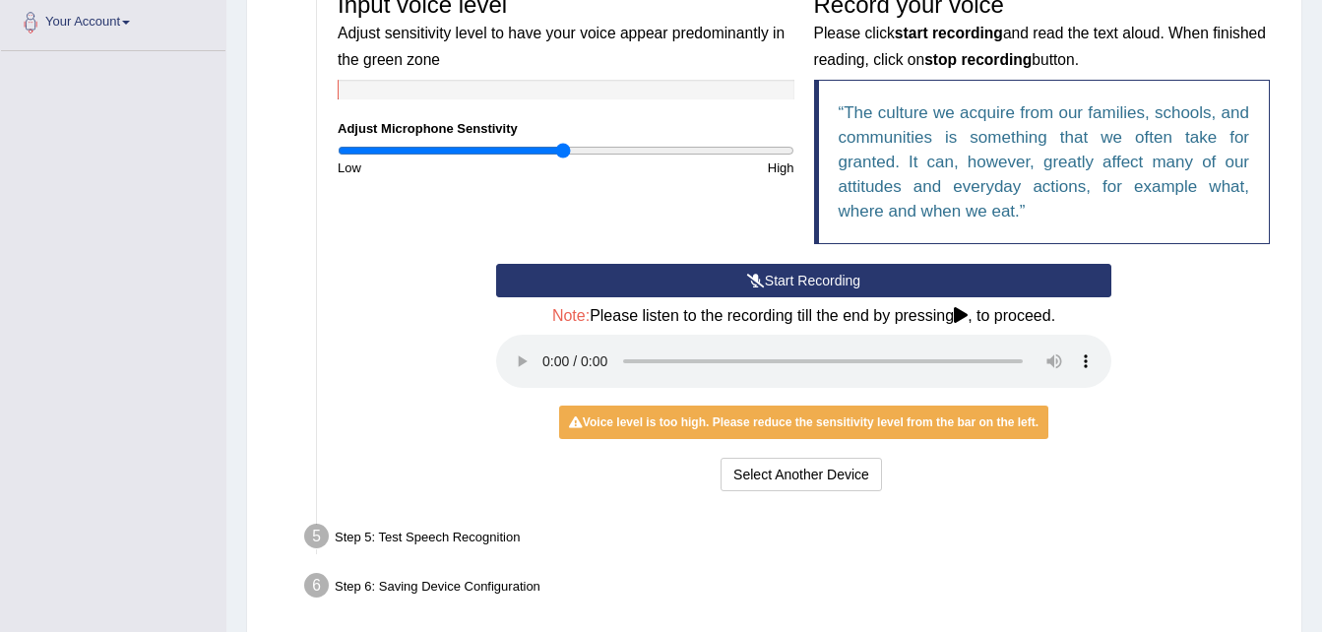
scroll to position [438, 0]
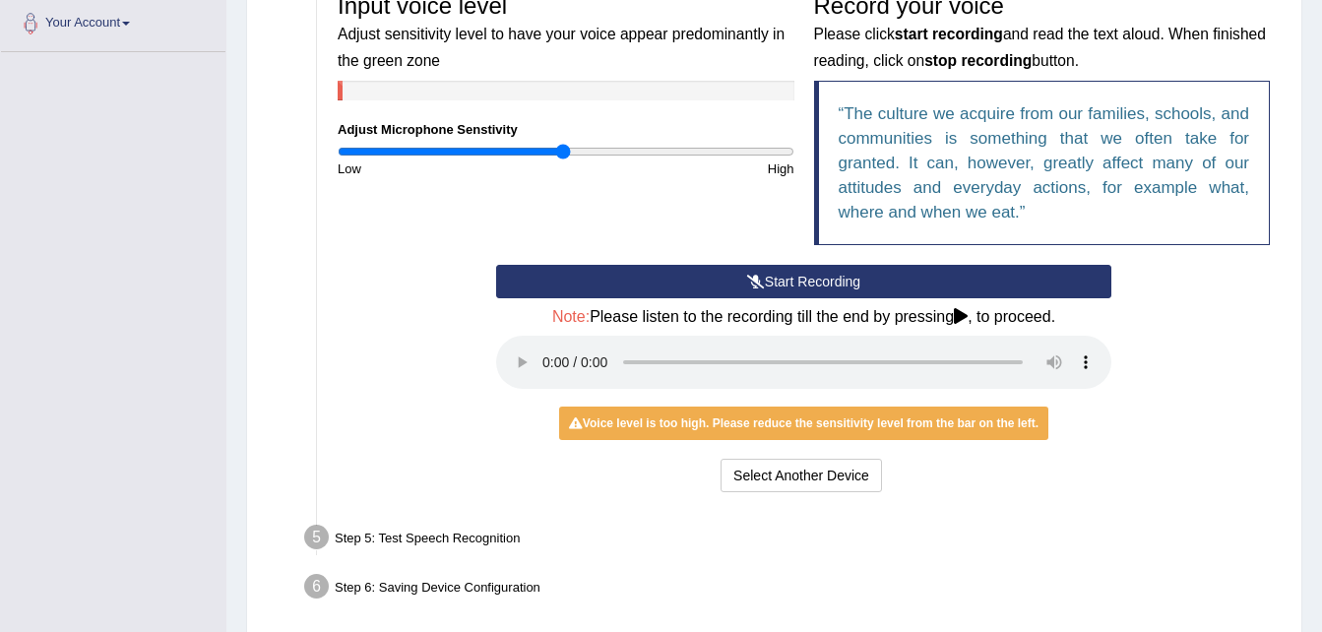
click at [959, 315] on icon at bounding box center [961, 316] width 14 height 16
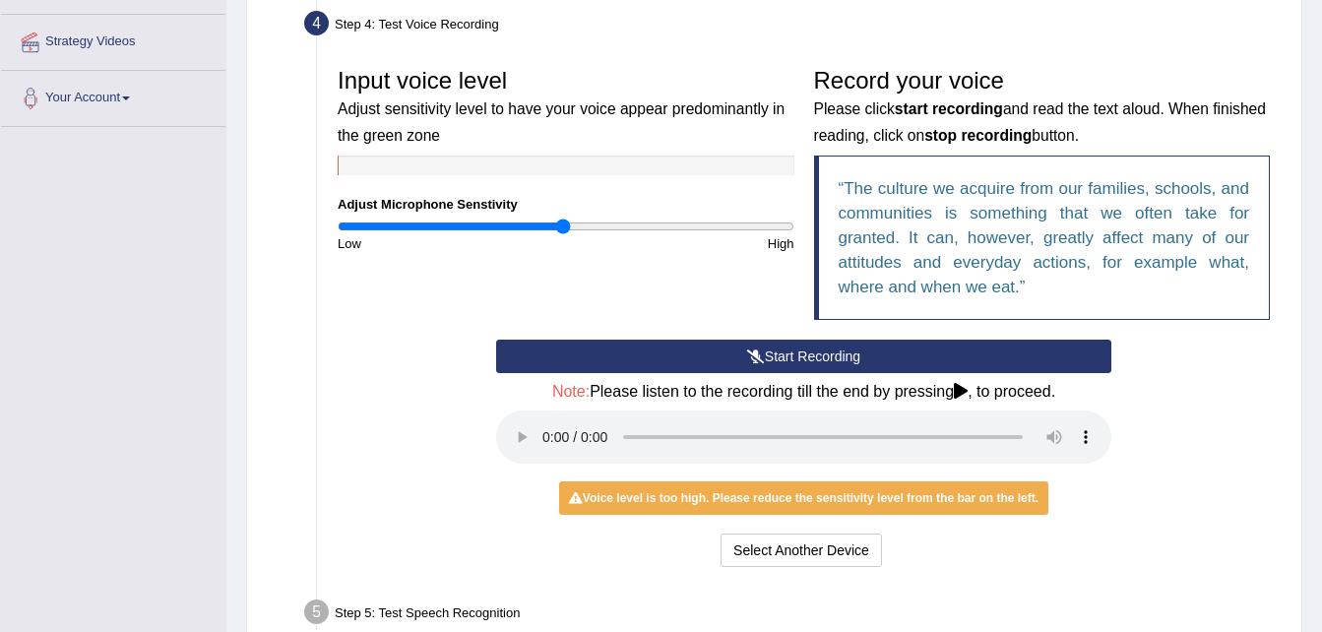
scroll to position [357, 0]
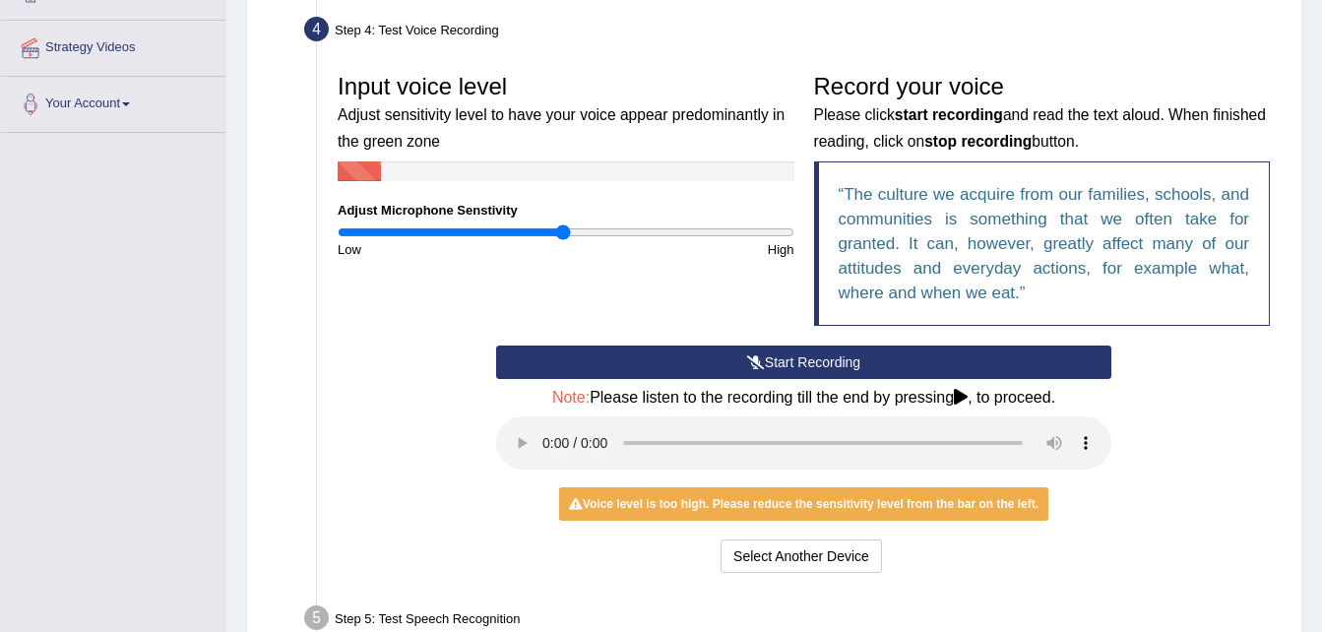
click at [811, 363] on button "Start Recording" at bounding box center [803, 361] width 615 height 33
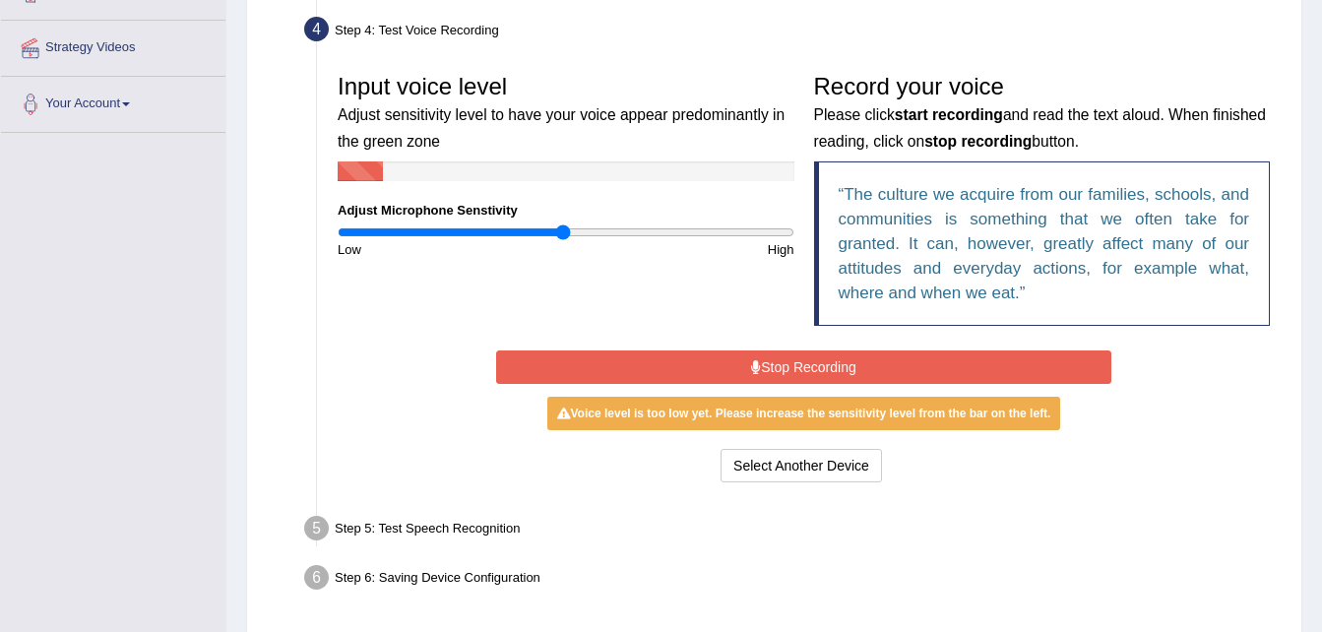
click at [793, 364] on button "Stop Recording" at bounding box center [803, 366] width 615 height 33
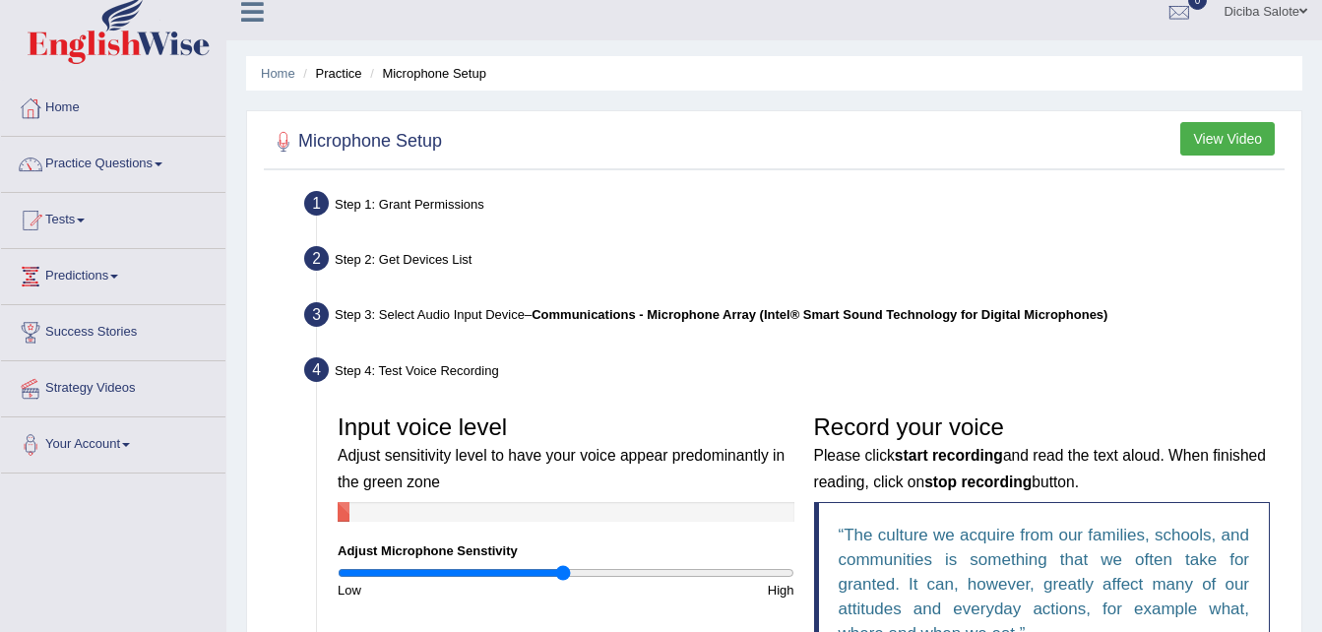
scroll to position [0, 0]
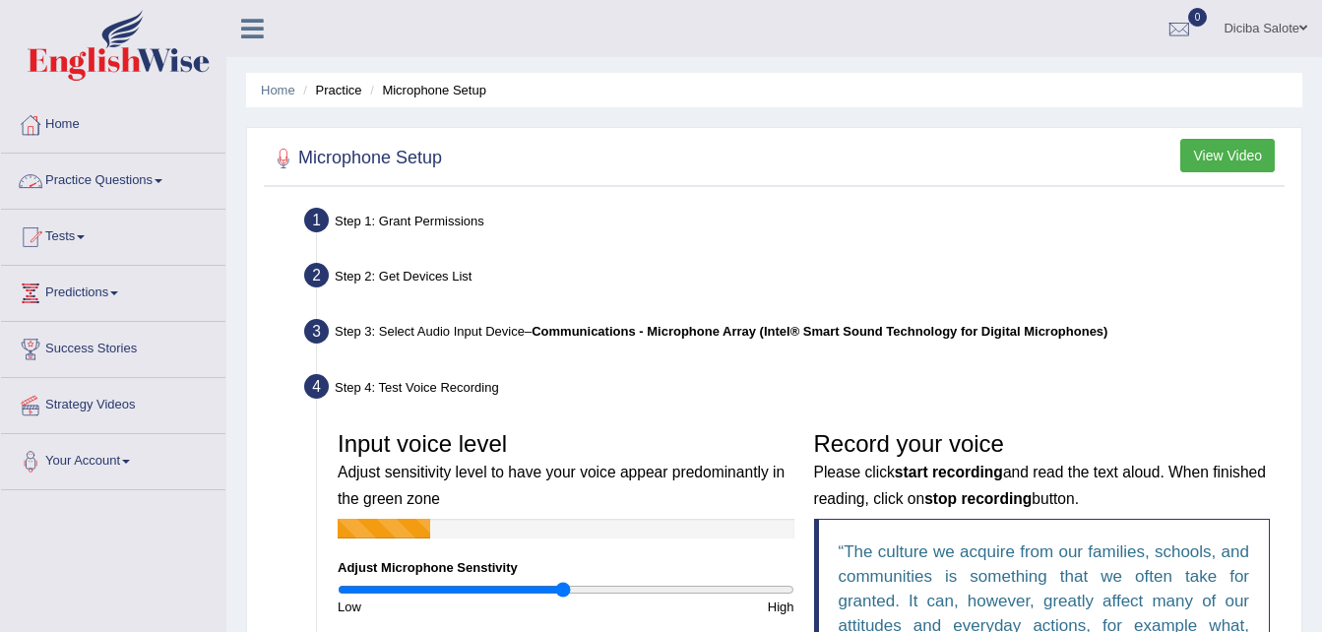
click at [166, 176] on link "Practice Questions" at bounding box center [113, 178] width 224 height 49
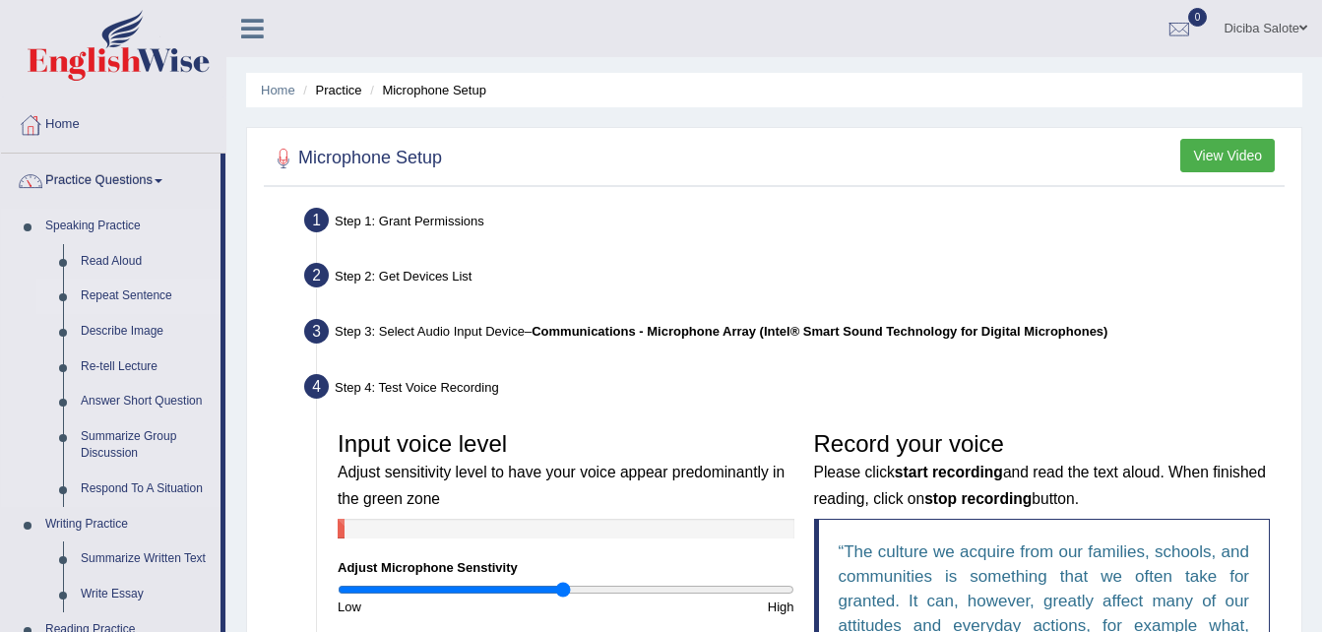
click at [95, 291] on link "Repeat Sentence" at bounding box center [146, 295] width 149 height 35
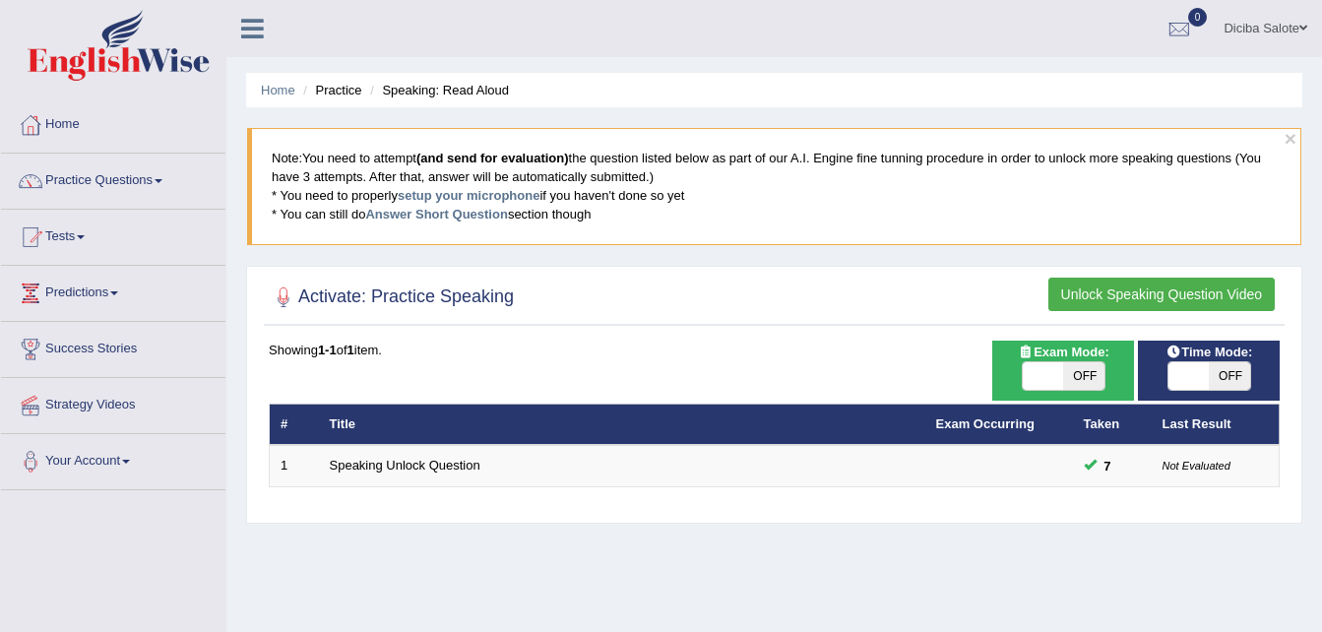
click at [1091, 393] on div "Exam Mode: ON OFF" at bounding box center [1063, 370] width 142 height 60
click at [1094, 375] on span "OFF" at bounding box center [1083, 376] width 41 height 28
checkbox input "true"
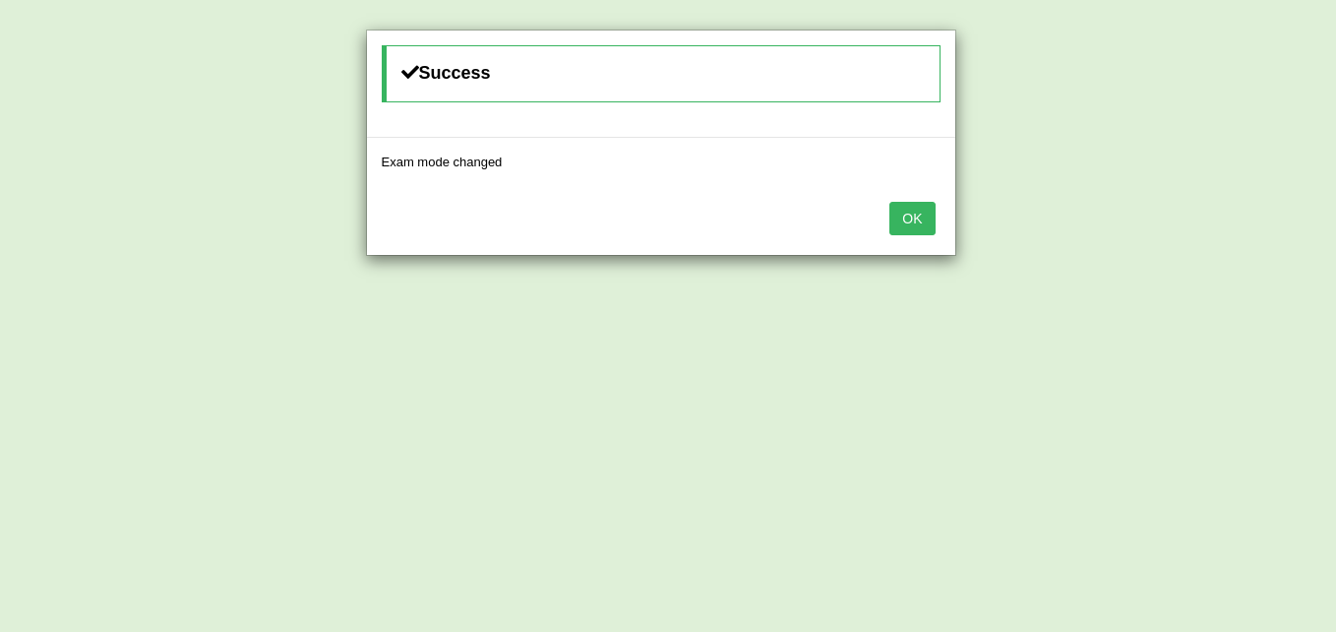
click at [907, 217] on button "OK" at bounding box center [912, 218] width 45 height 33
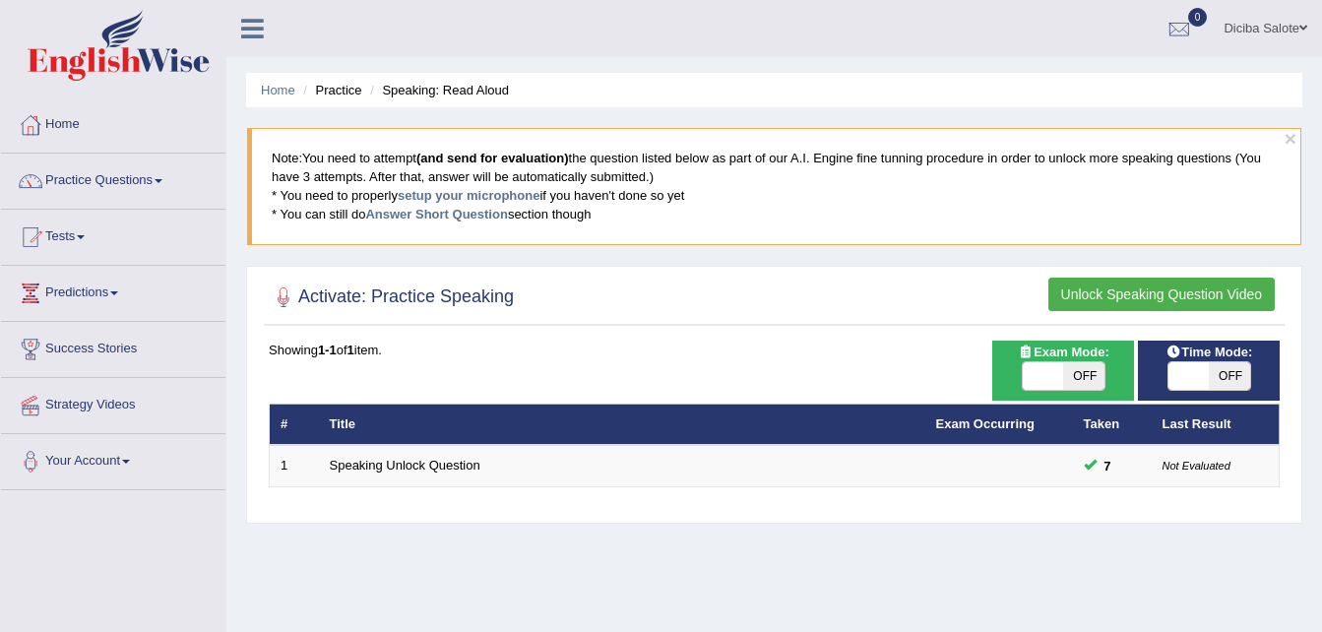
click at [1137, 292] on button "Unlock Speaking Question Video" at bounding box center [1161, 294] width 226 height 33
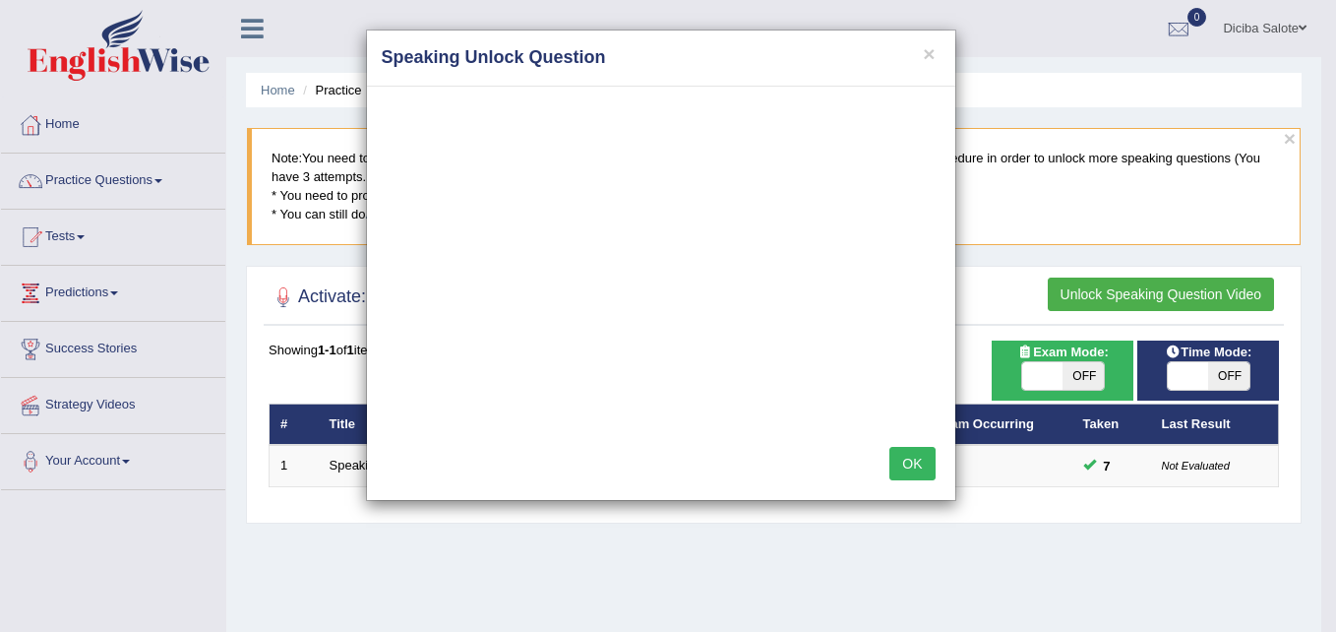
click at [914, 450] on button "OK" at bounding box center [912, 463] width 45 height 33
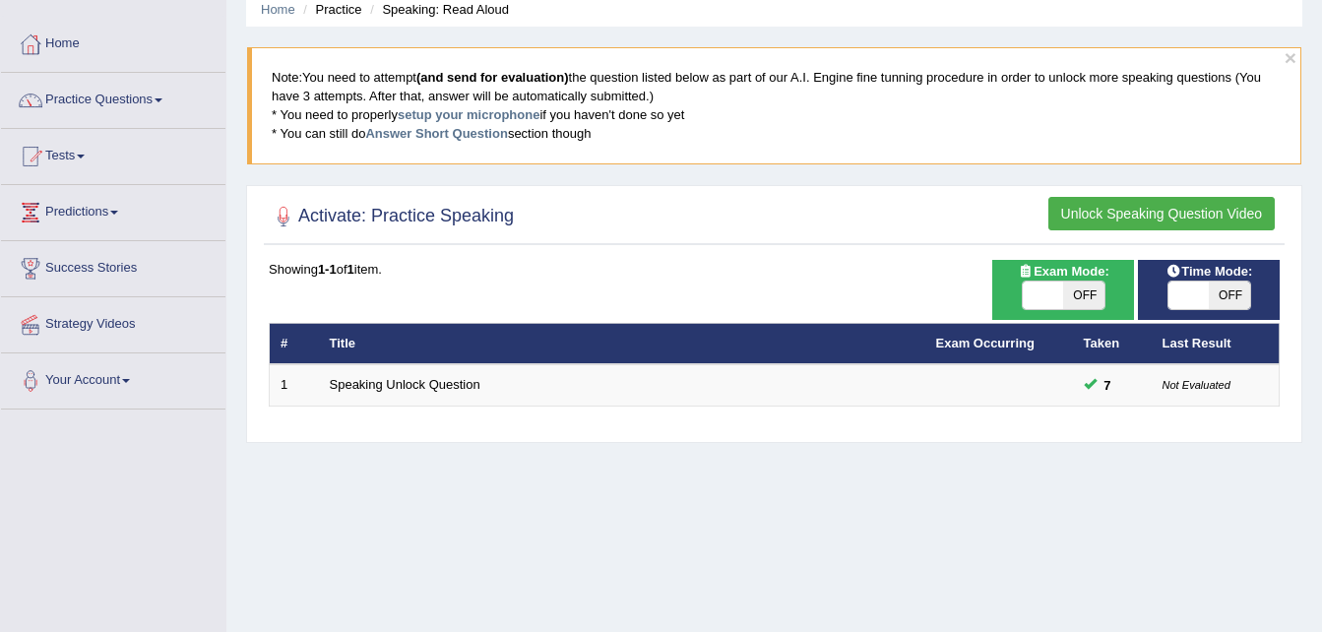
scroll to position [118, 0]
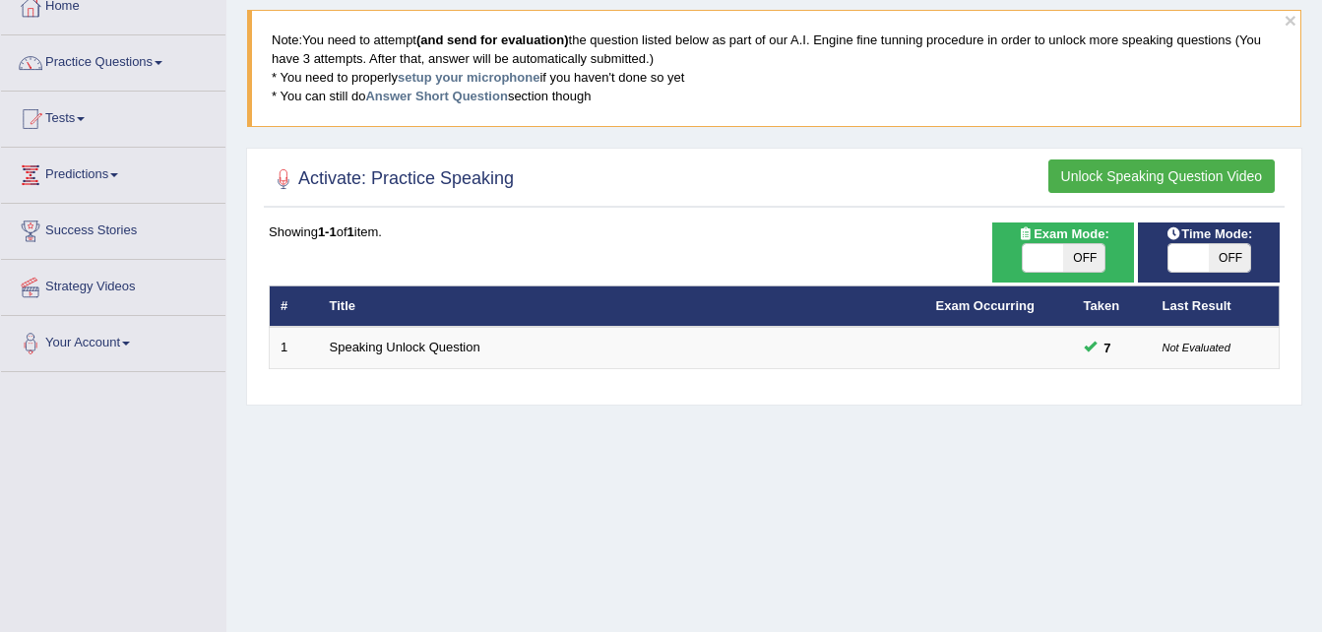
click at [1173, 176] on button "Unlock Speaking Question Video" at bounding box center [1161, 175] width 226 height 33
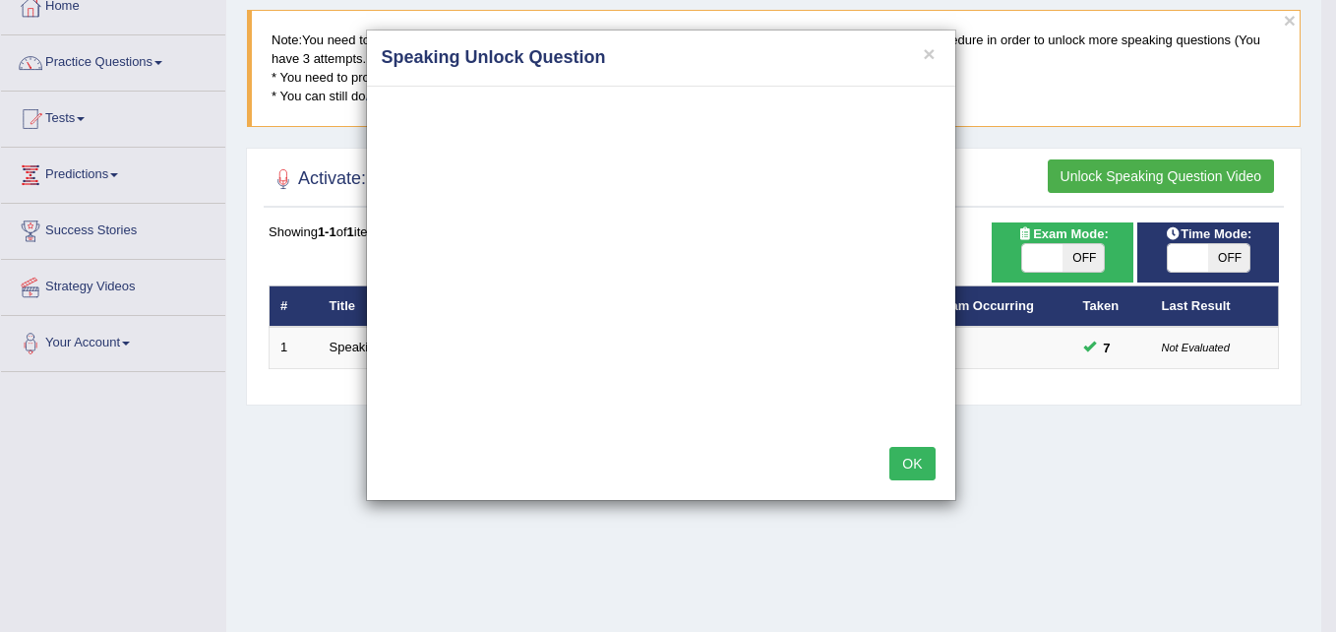
click at [909, 462] on button "OK" at bounding box center [912, 463] width 45 height 33
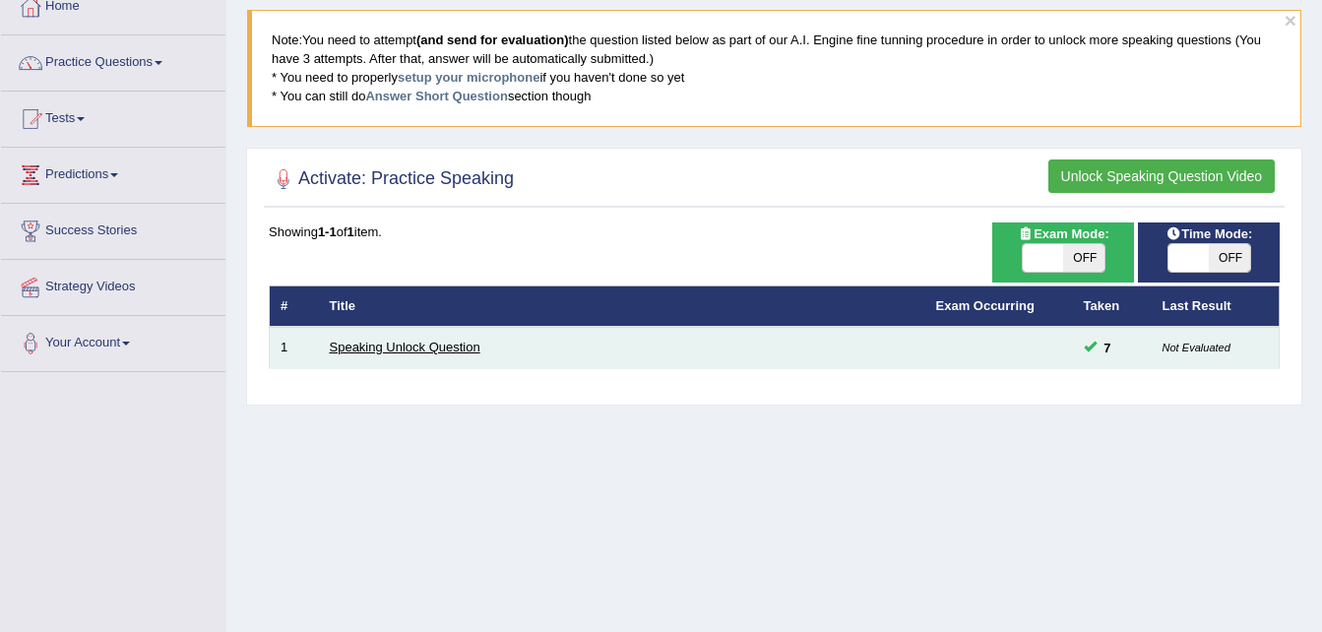
click at [464, 344] on link "Speaking Unlock Question" at bounding box center [405, 347] width 151 height 15
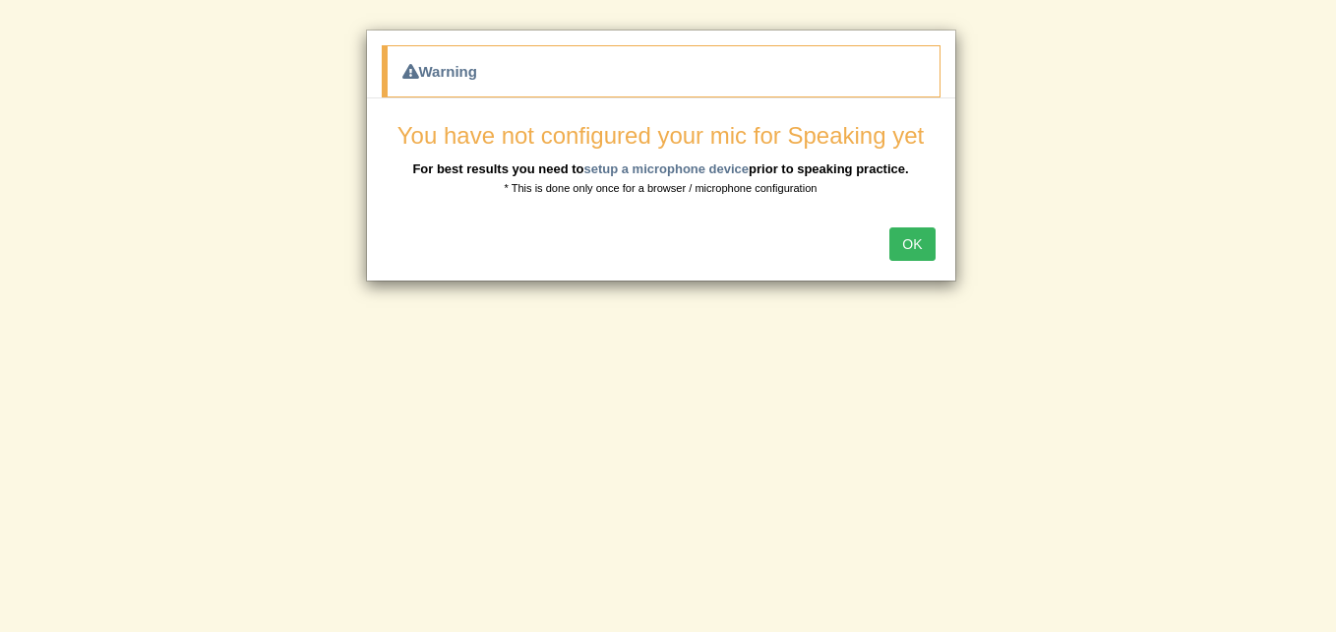
click at [906, 246] on button "OK" at bounding box center [912, 243] width 45 height 33
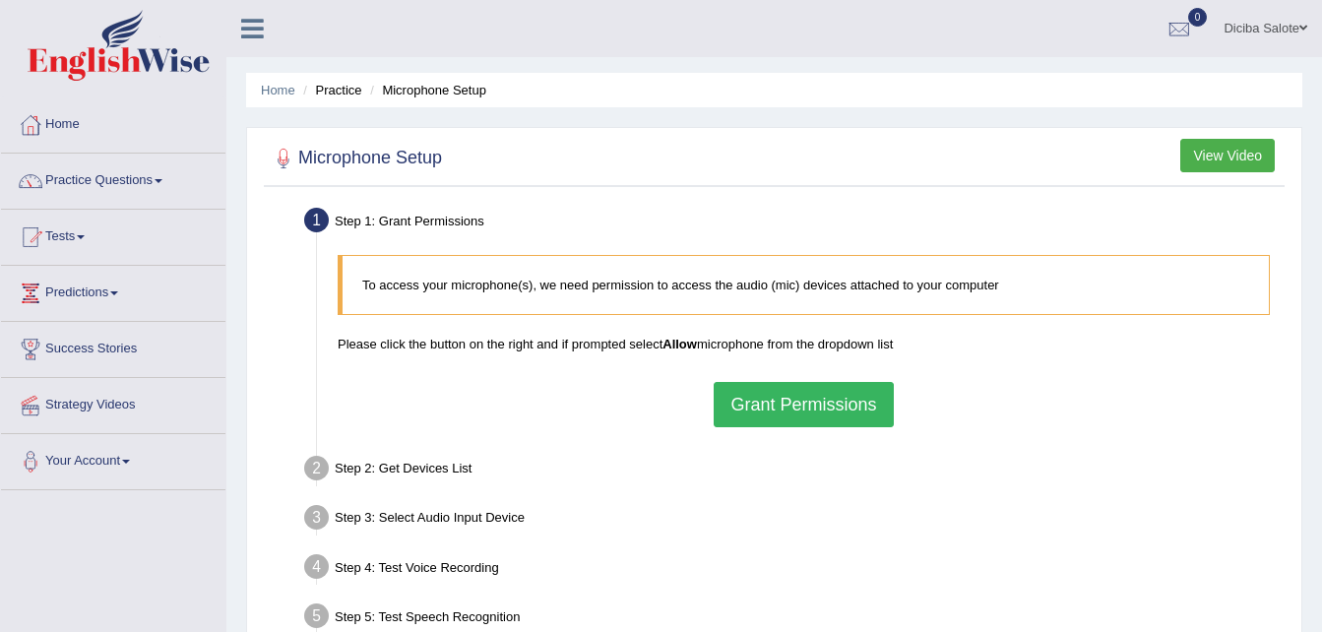
click at [162, 179] on span at bounding box center [159, 181] width 8 height 4
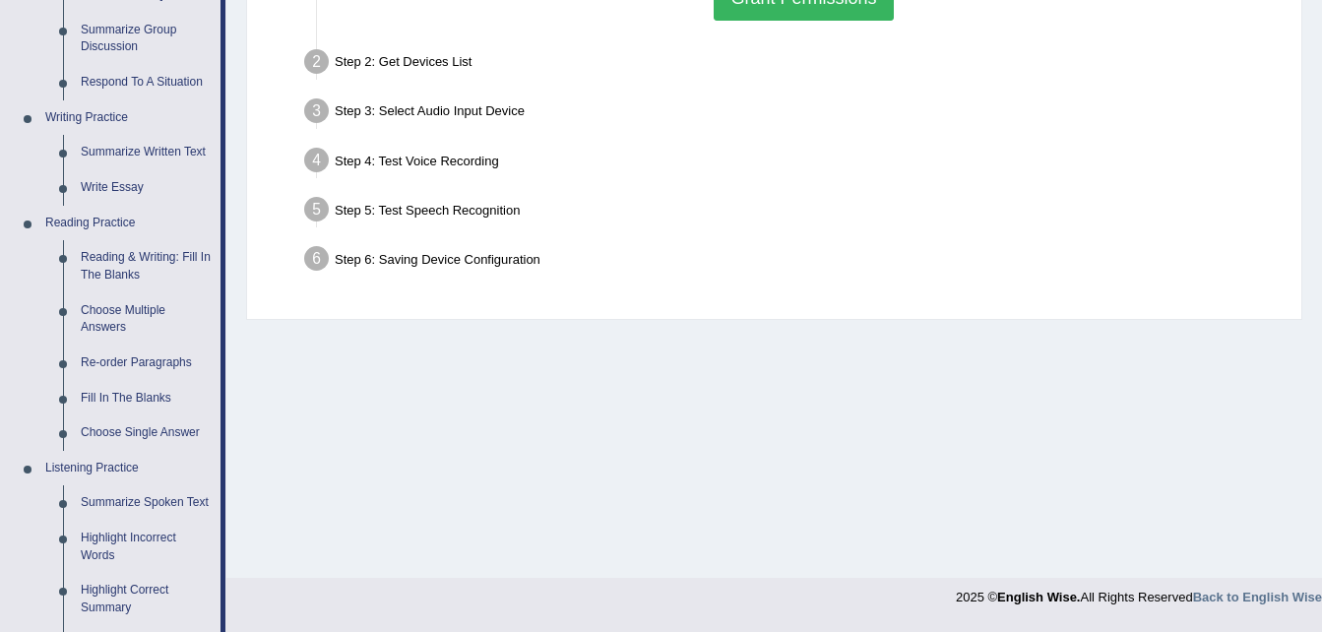
scroll to position [589, 0]
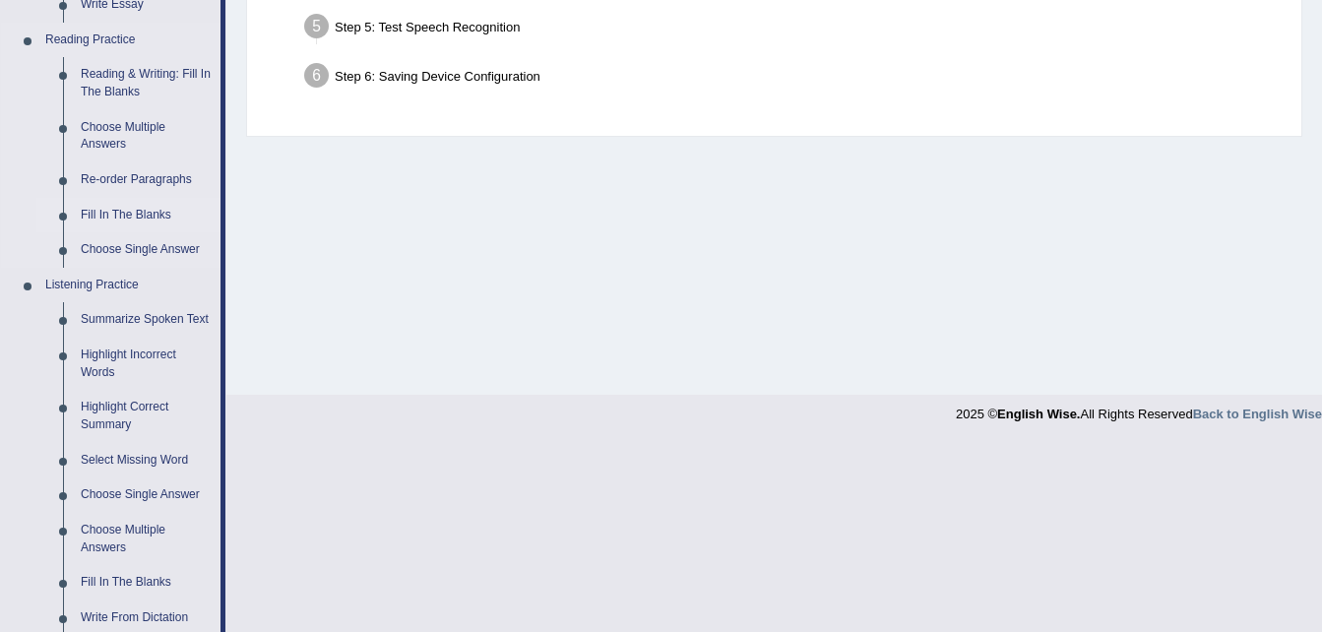
click at [136, 213] on link "Fill In The Blanks" at bounding box center [146, 215] width 149 height 35
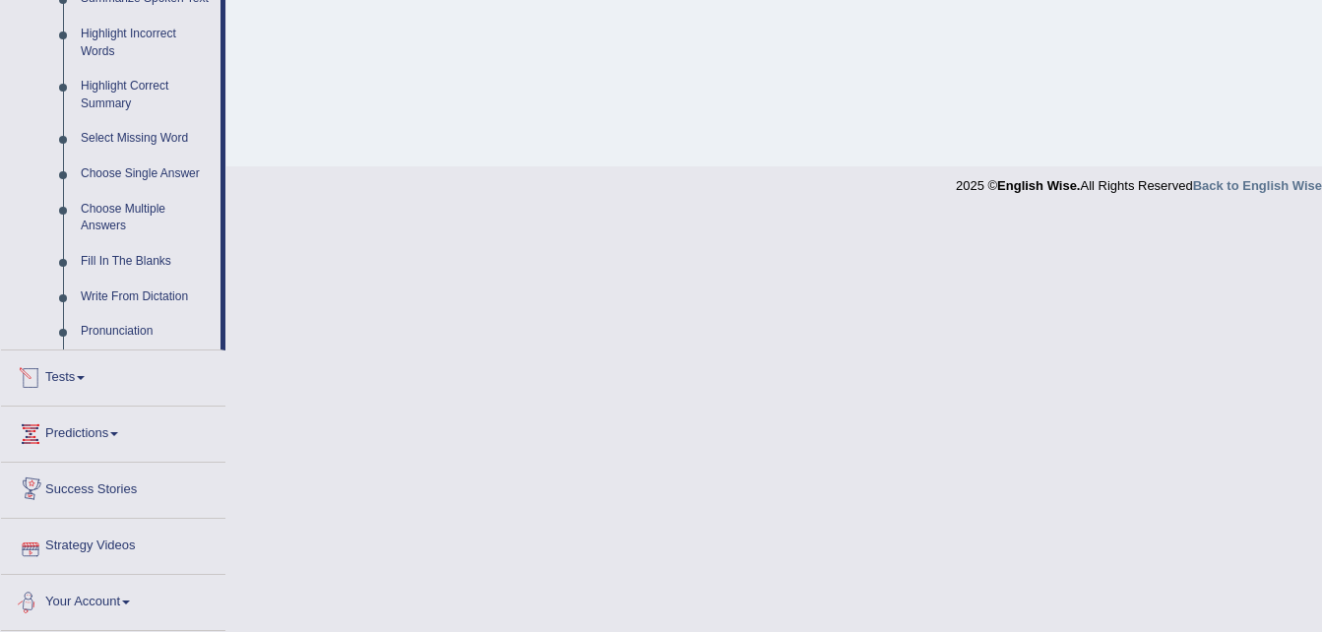
scroll to position [774, 0]
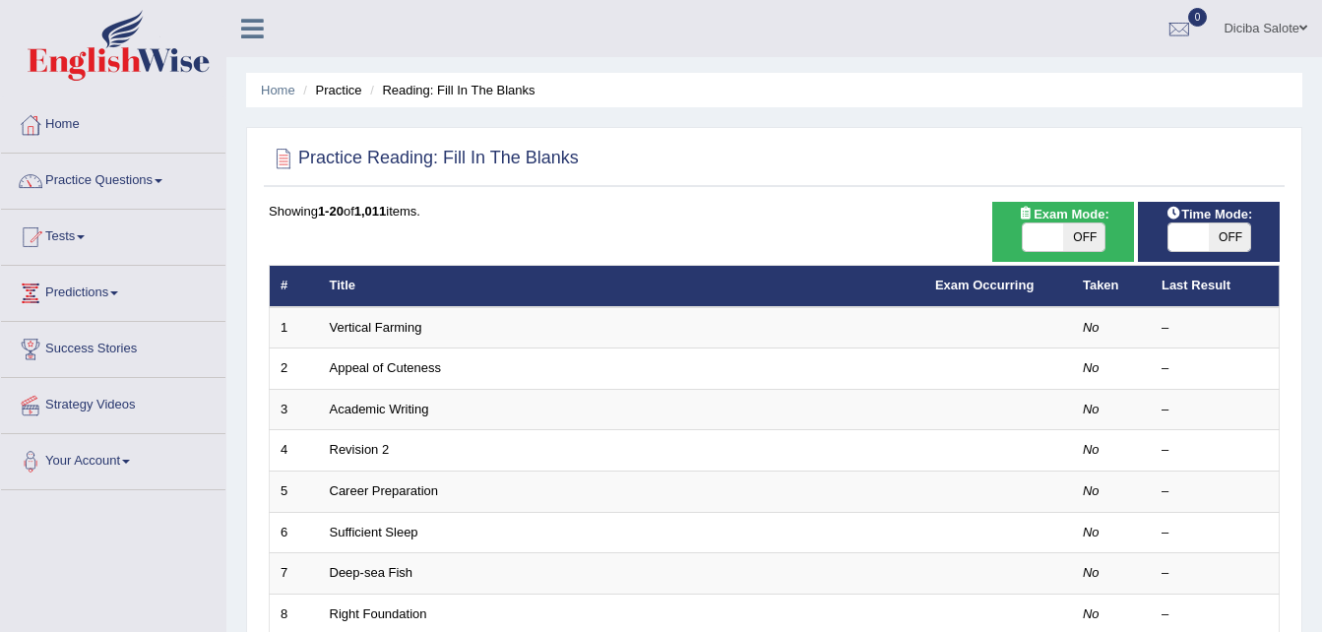
click at [1083, 225] on span "OFF" at bounding box center [1083, 237] width 41 height 28
checkbox input "true"
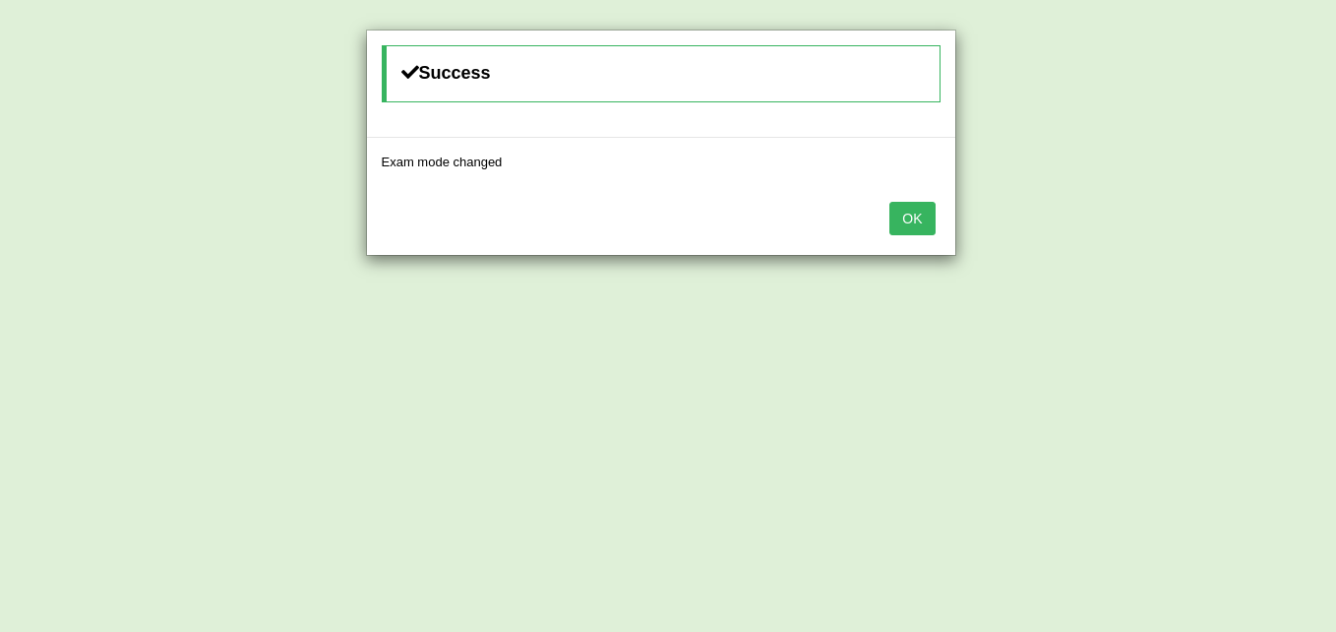
click at [910, 225] on button "OK" at bounding box center [912, 218] width 45 height 33
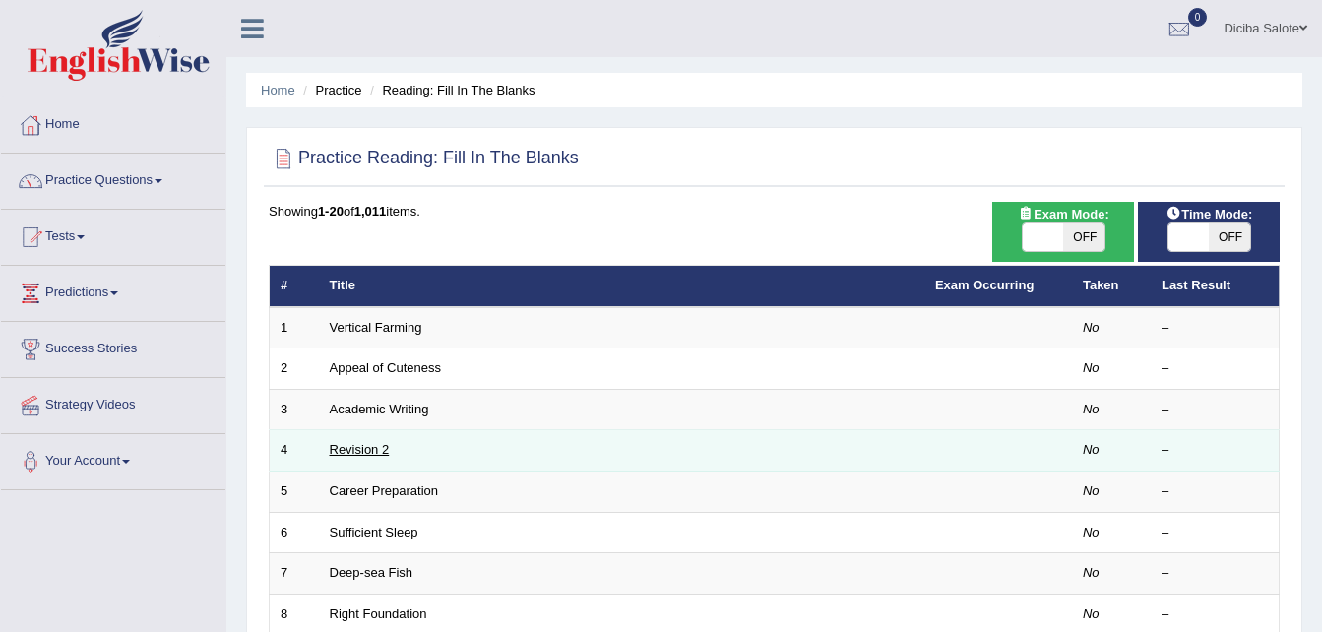
click at [364, 444] on link "Revision 2" at bounding box center [360, 449] width 60 height 15
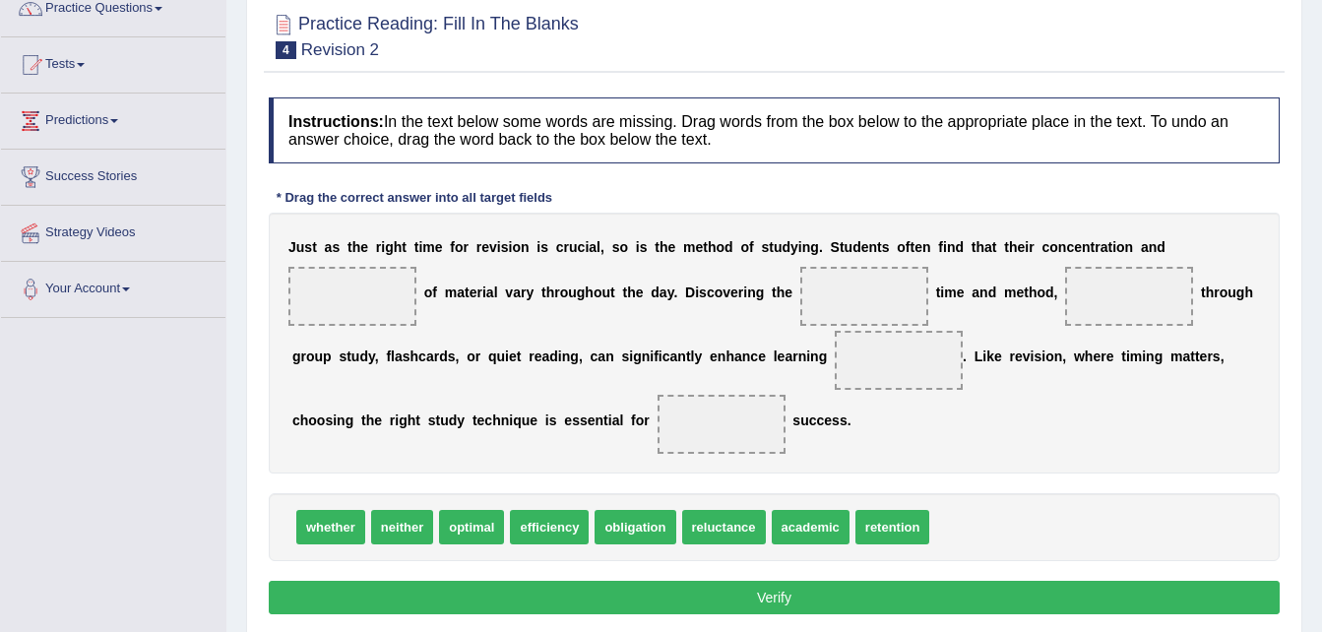
scroll to position [197, 0]
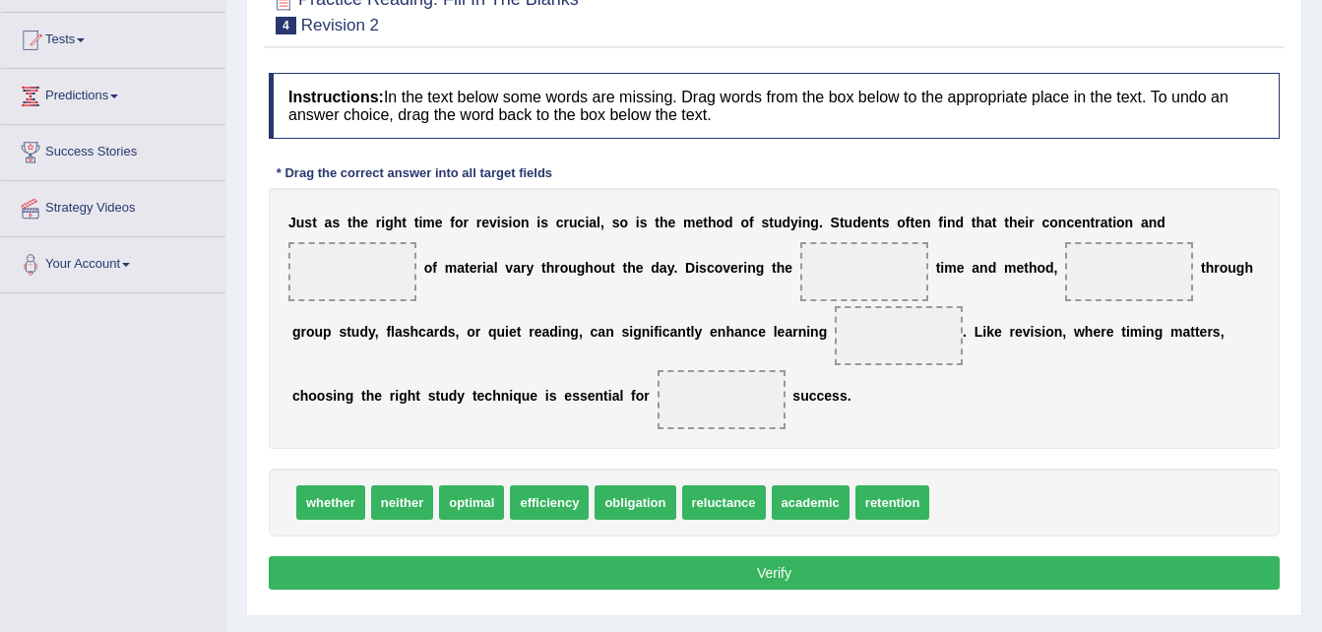
click at [548, 520] on span "efficiency" at bounding box center [549, 502] width 79 height 34
drag, startPoint x: 528, startPoint y: 536, endPoint x: 466, endPoint y: 439, distance: 115.5
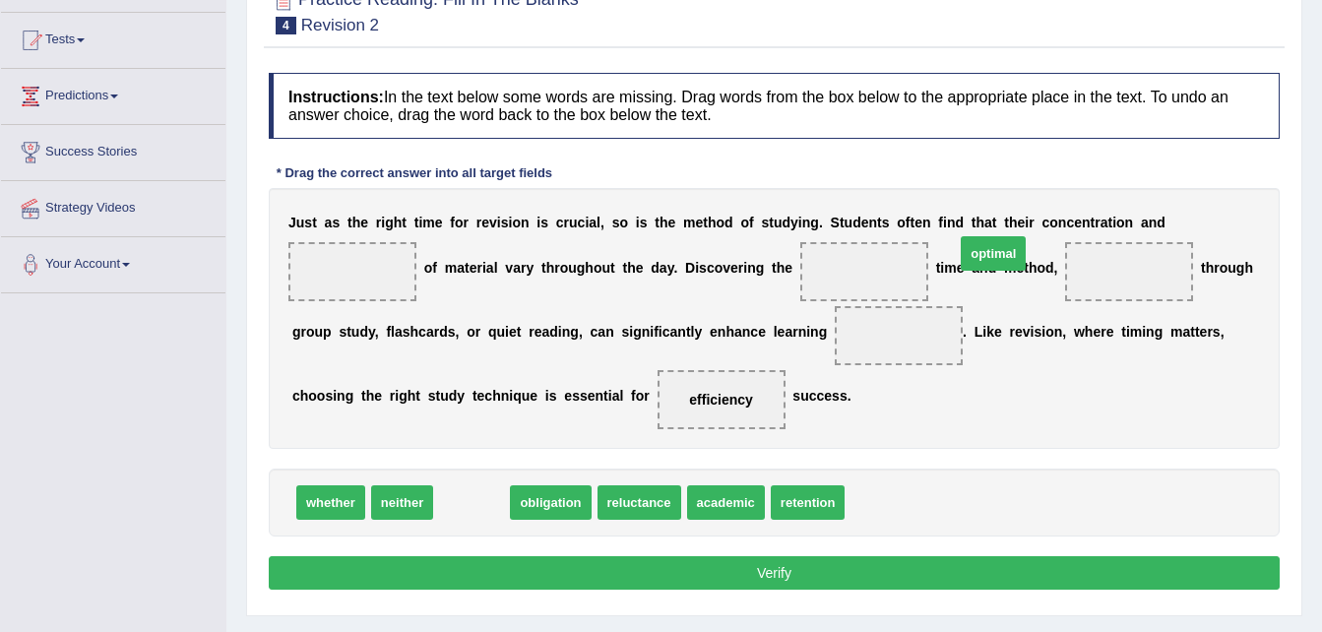
drag, startPoint x: 458, startPoint y: 530, endPoint x: 1059, endPoint y: 281, distance: 650.8
click at [1025, 271] on span "optimal" at bounding box center [992, 253] width 65 height 34
drag, startPoint x: 467, startPoint y: 542, endPoint x: 1150, endPoint y: 250, distance: 742.9
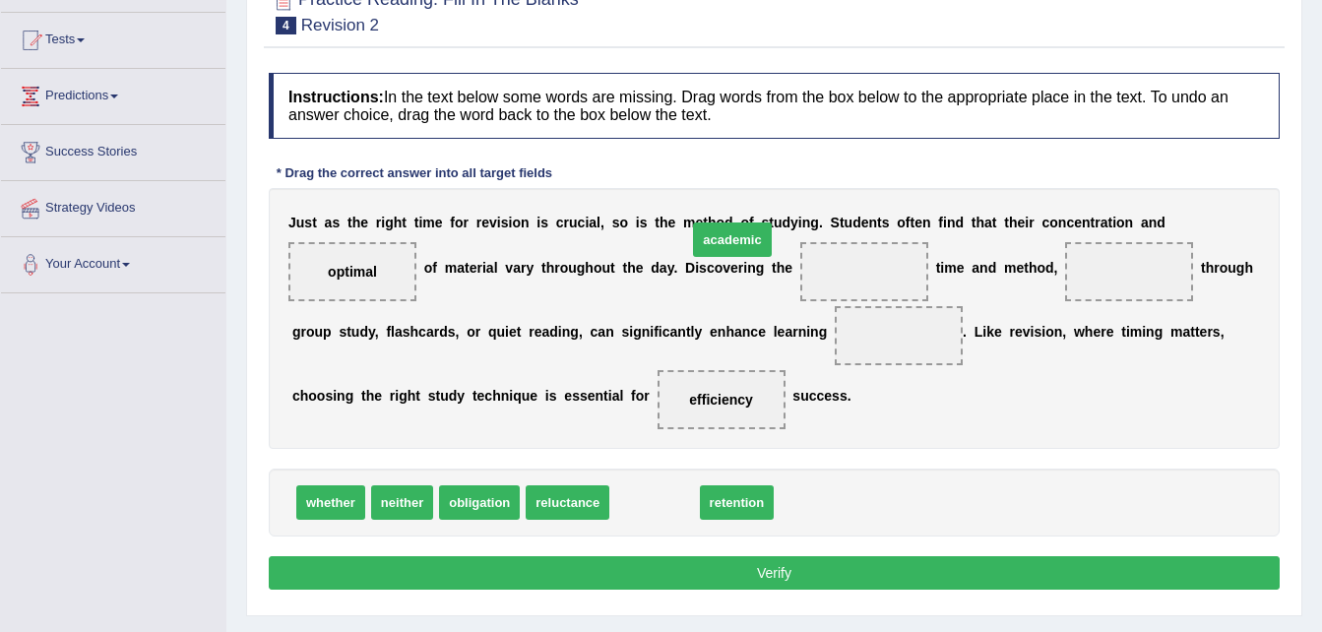
drag, startPoint x: 656, startPoint y: 541, endPoint x: 733, endPoint y: 288, distance: 264.3
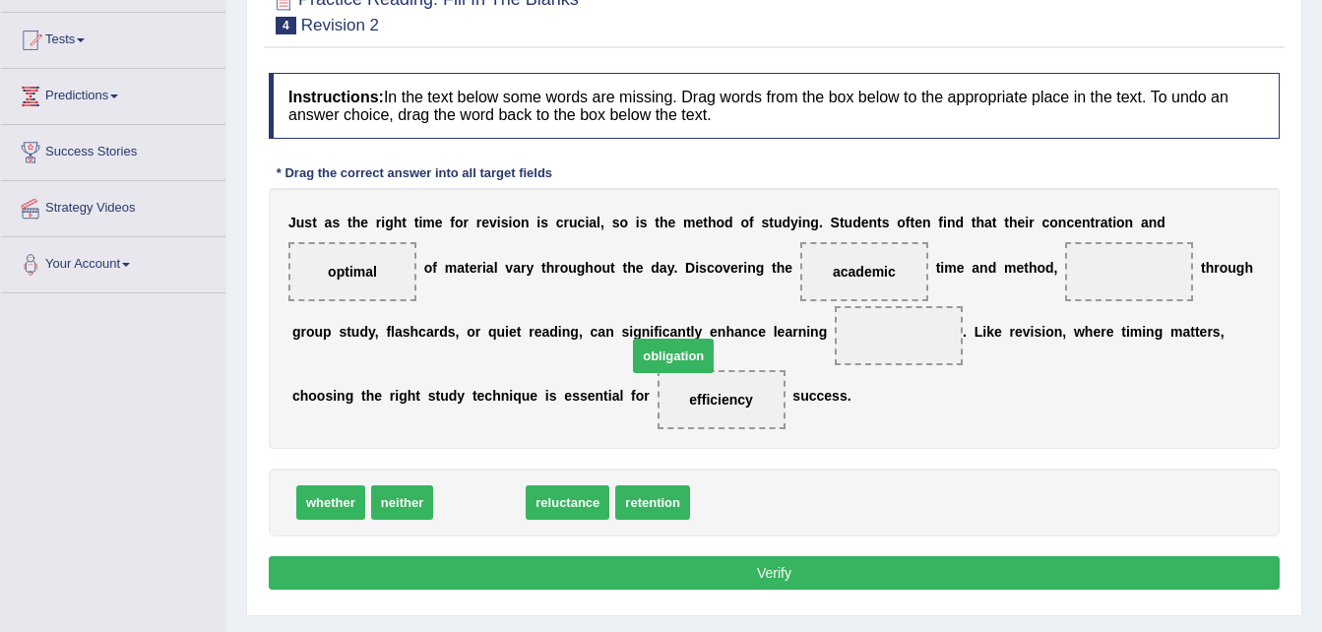
drag, startPoint x: 484, startPoint y: 533, endPoint x: 688, endPoint y: 370, distance: 261.1
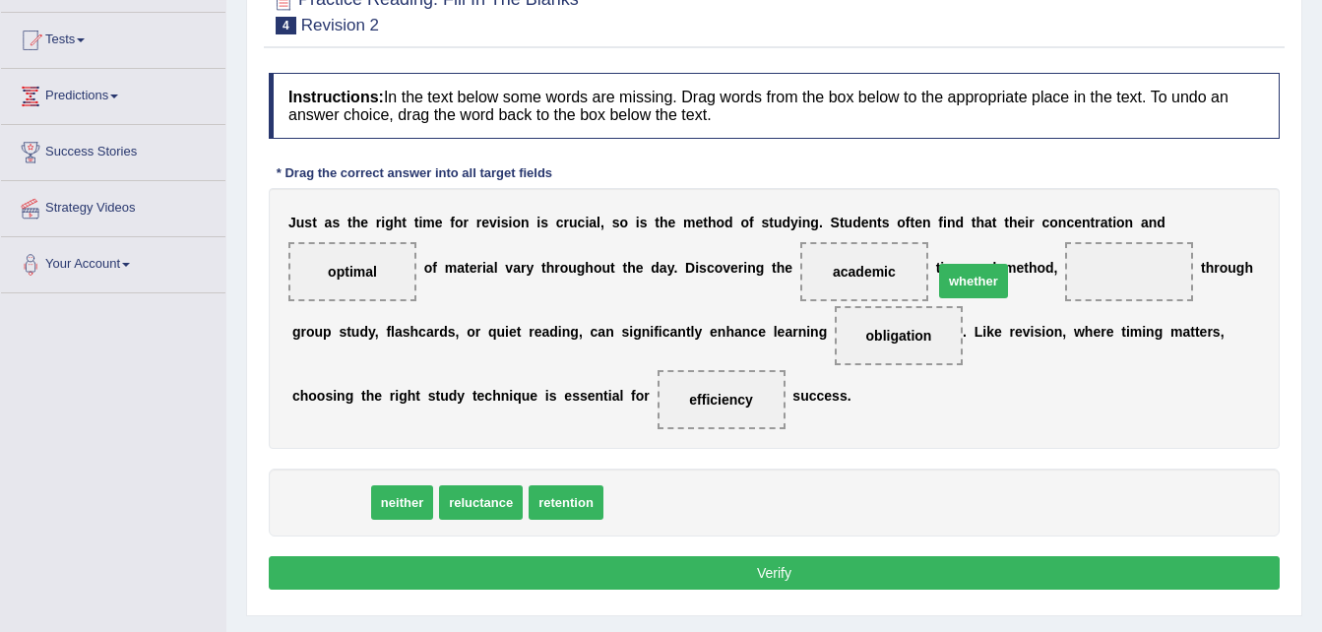
drag, startPoint x: 325, startPoint y: 537, endPoint x: 969, endPoint y: 316, distance: 681.6
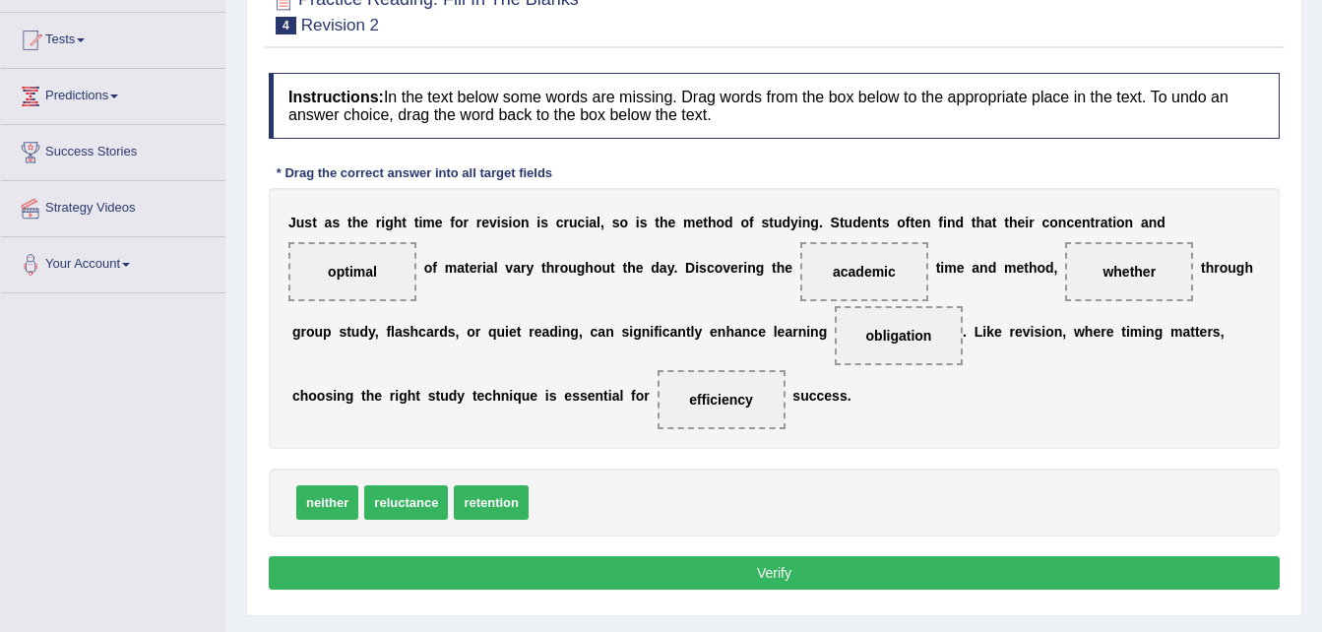
click at [798, 589] on button "Verify" at bounding box center [774, 572] width 1011 height 33
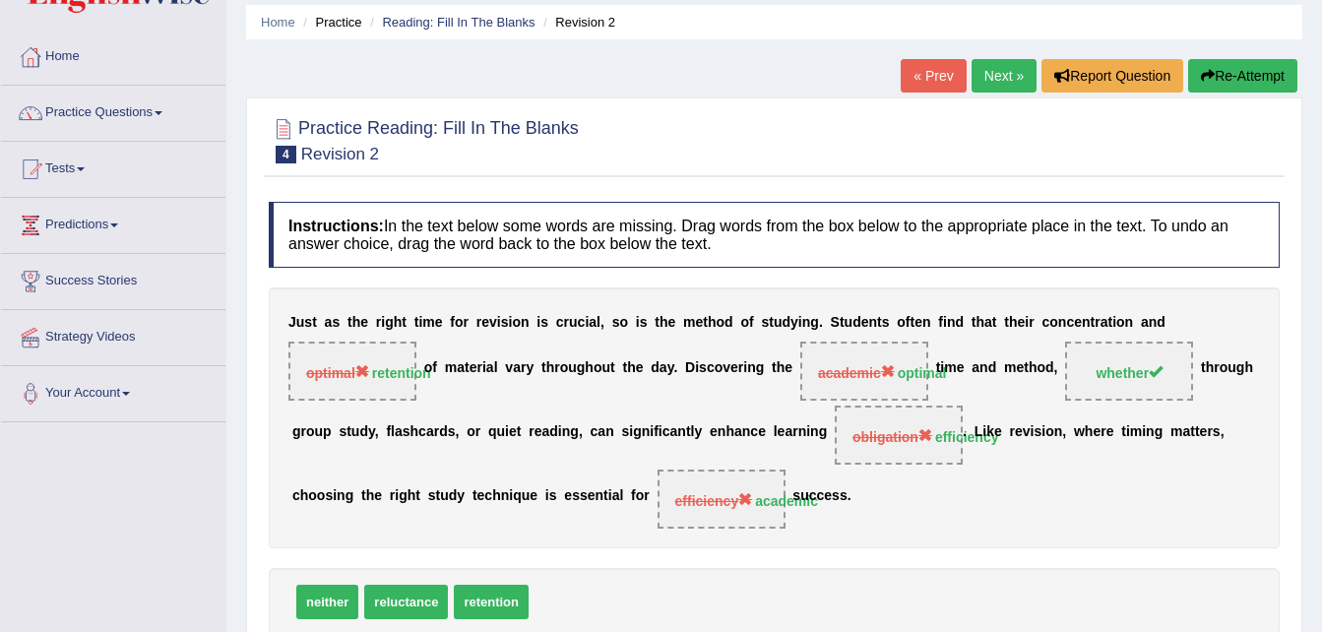
scroll to position [39, 0]
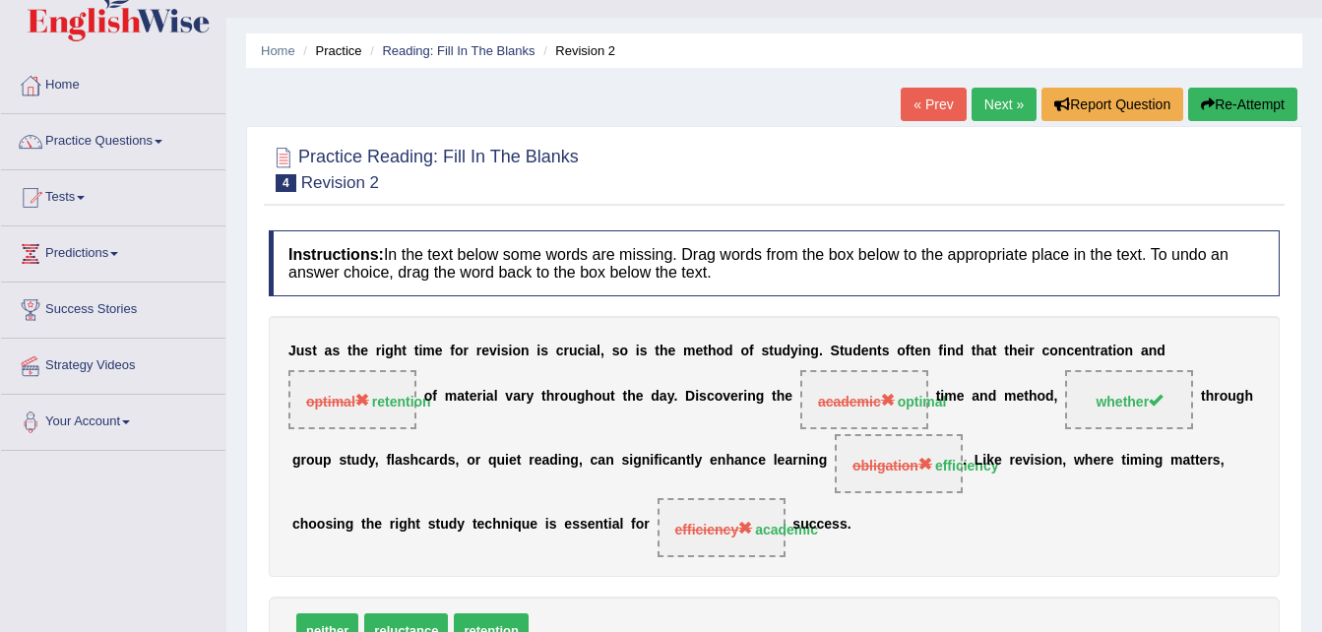
click at [993, 96] on link "Next »" at bounding box center [1003, 104] width 65 height 33
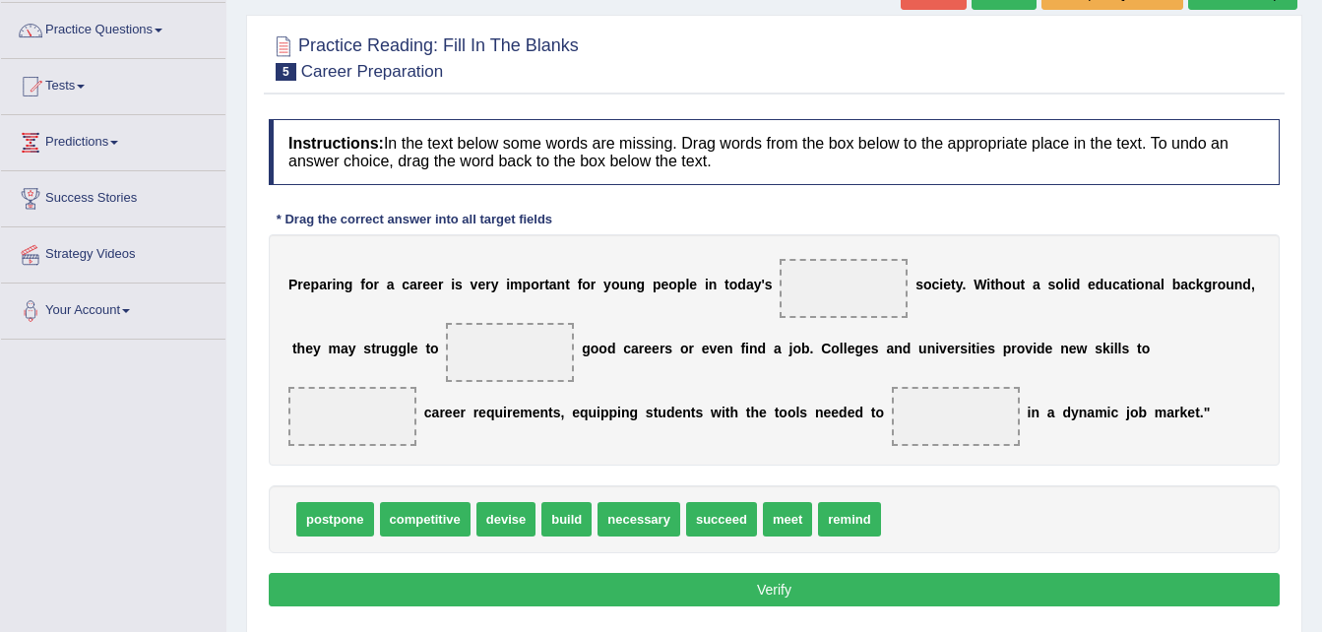
scroll to position [157, 0]
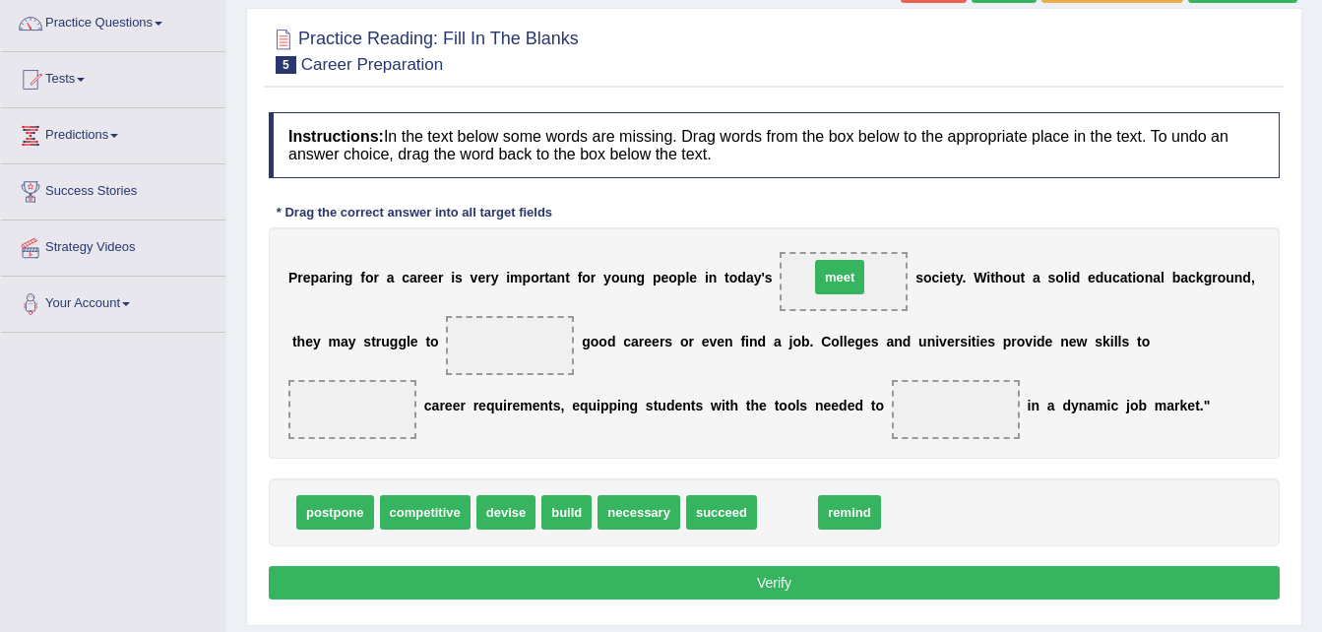
drag, startPoint x: 774, startPoint y: 510, endPoint x: 821, endPoint y: 276, distance: 238.9
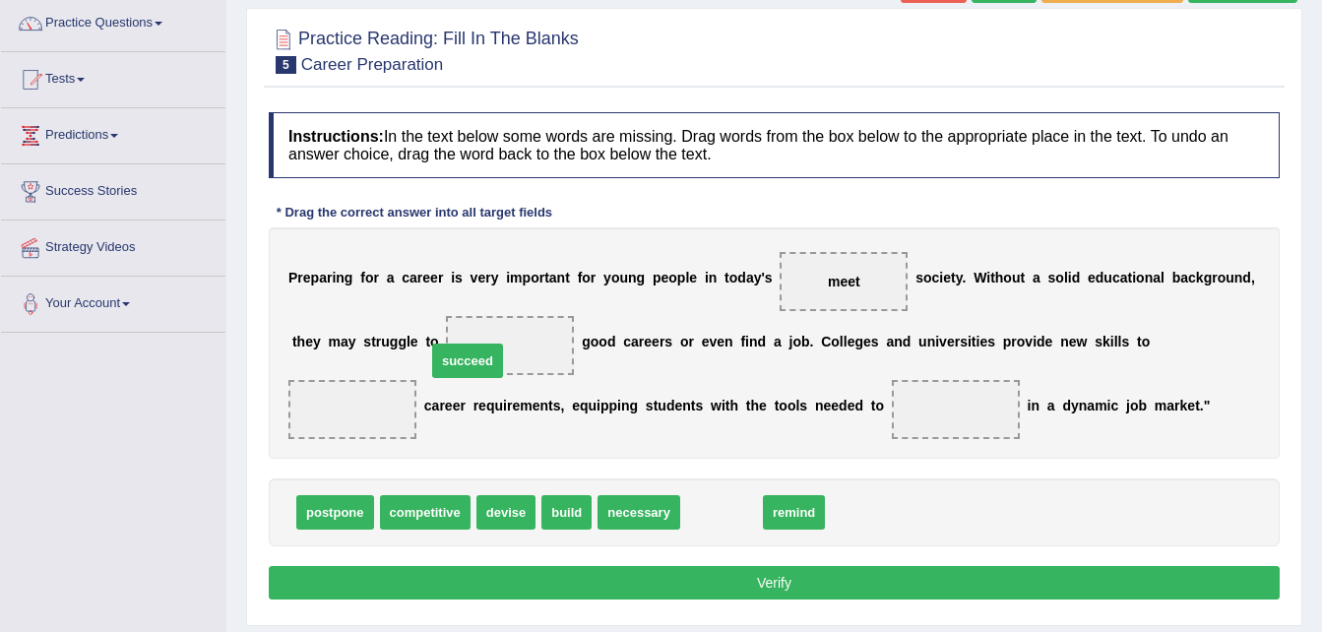
drag, startPoint x: 711, startPoint y: 514, endPoint x: 457, endPoint y: 362, distance: 295.7
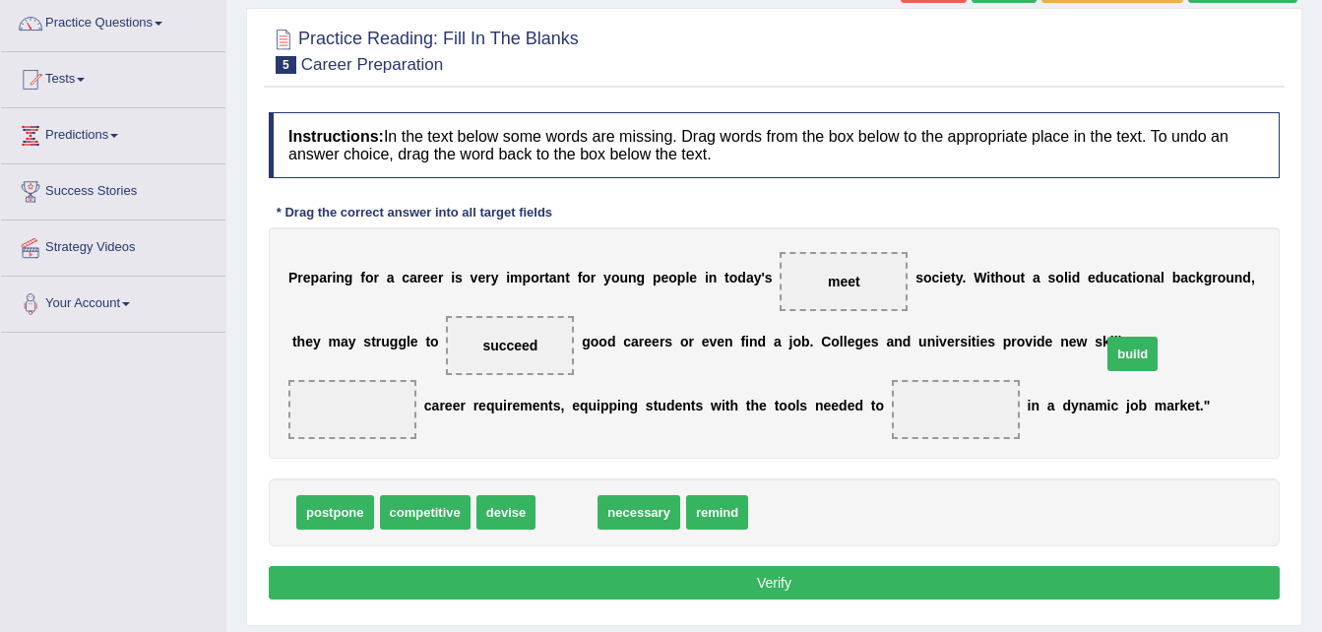
drag, startPoint x: 550, startPoint y: 517, endPoint x: 1118, endPoint y: 358, distance: 589.5
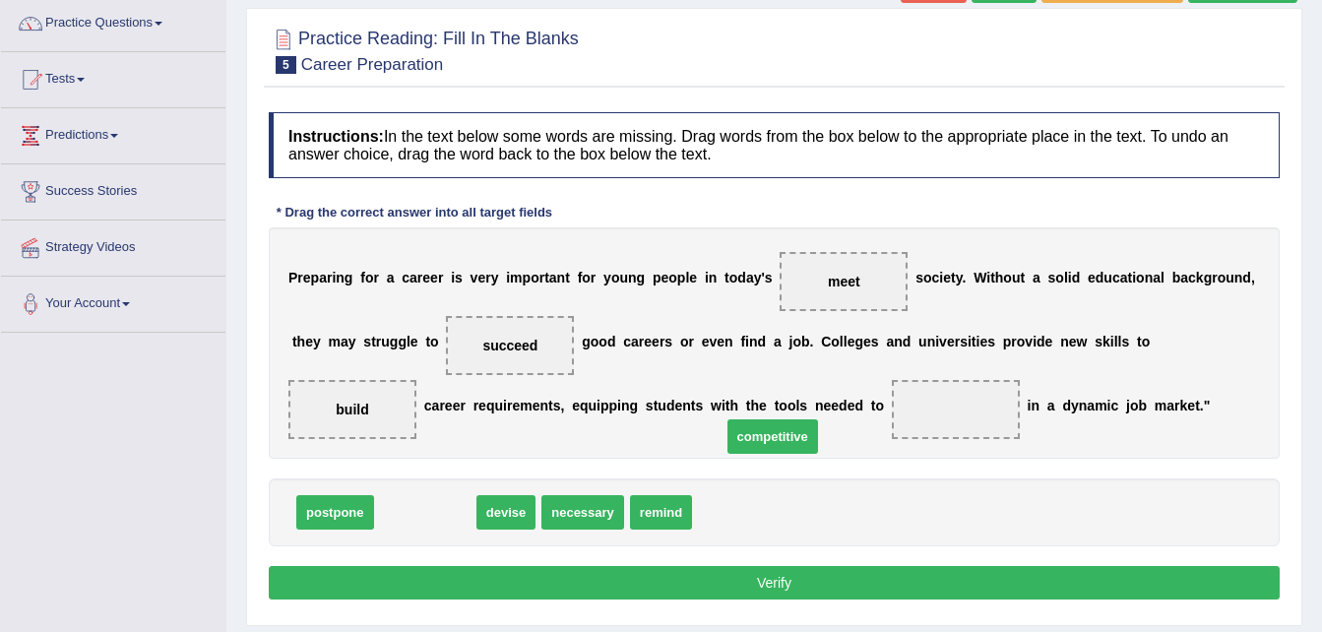
drag, startPoint x: 417, startPoint y: 518, endPoint x: 765, endPoint y: 442, distance: 355.6
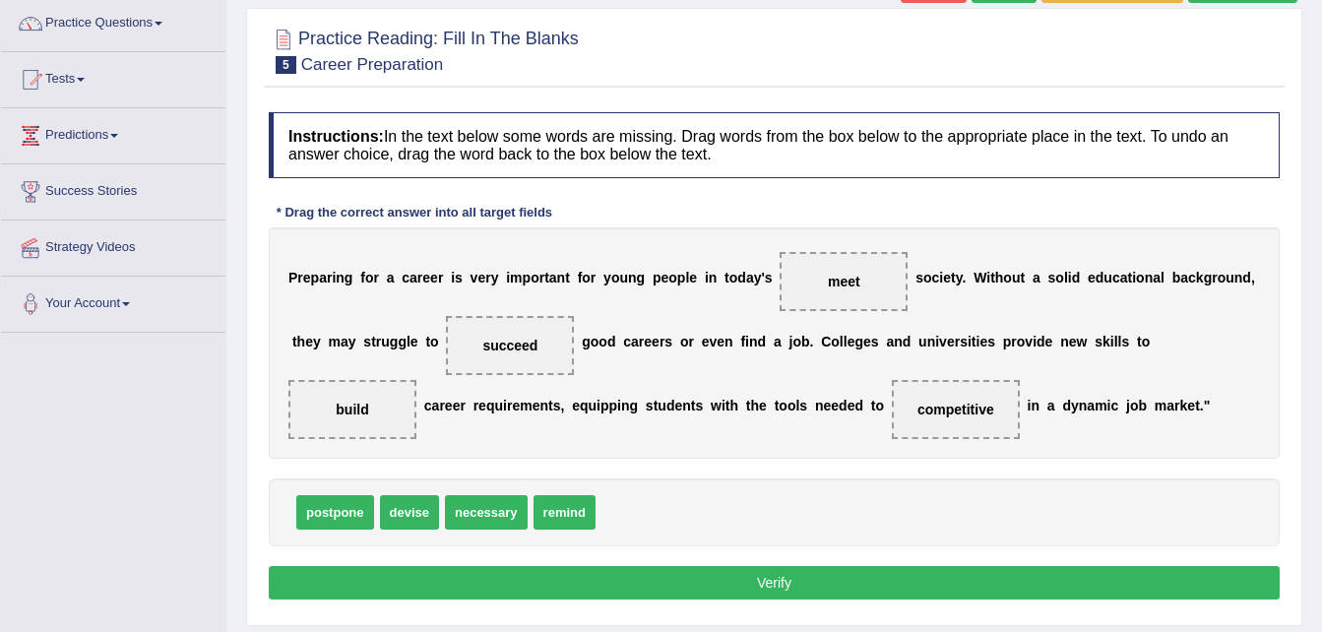
click at [782, 579] on button "Verify" at bounding box center [774, 582] width 1011 height 33
